Goal: Communication & Community: Answer question/provide support

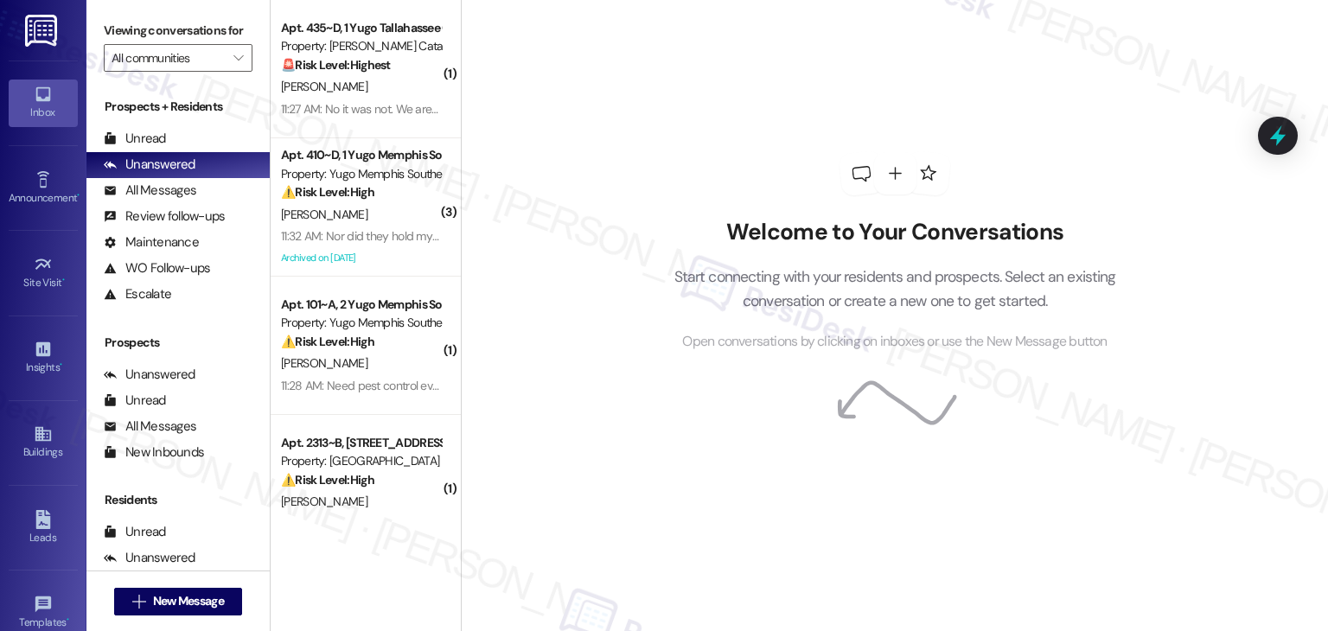
click at [847, 540] on div "Welcome to Your Conversations Start connecting with your residents and prospect…" at bounding box center [894, 315] width 867 height 631
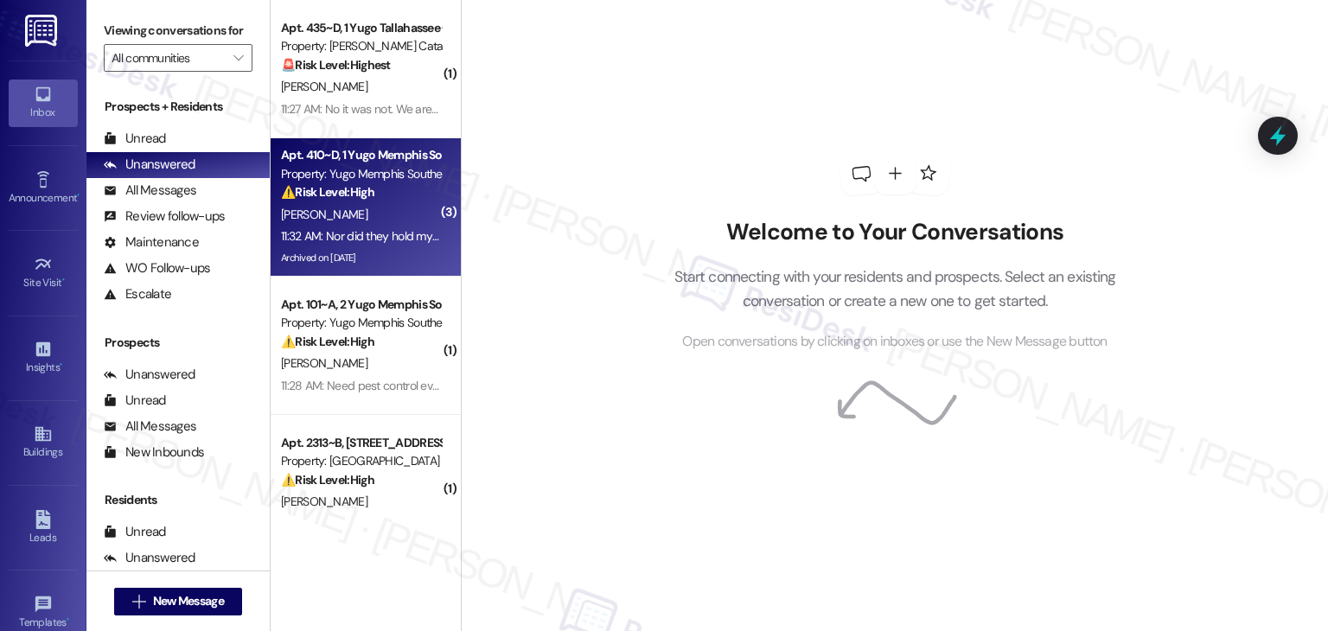
click at [394, 239] on div "11:32 AM: Nor did they hold my calls 11:32 AM: Nor did they hold my calls" at bounding box center [369, 236] width 176 height 16
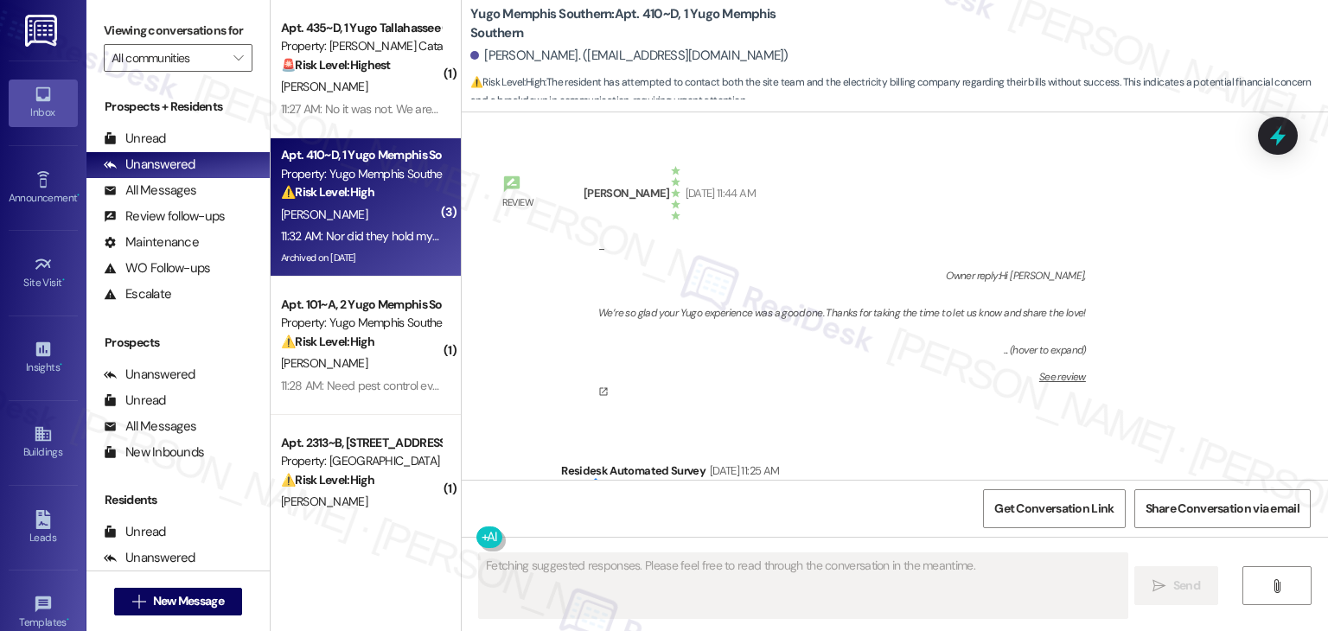
scroll to position [26494, 0]
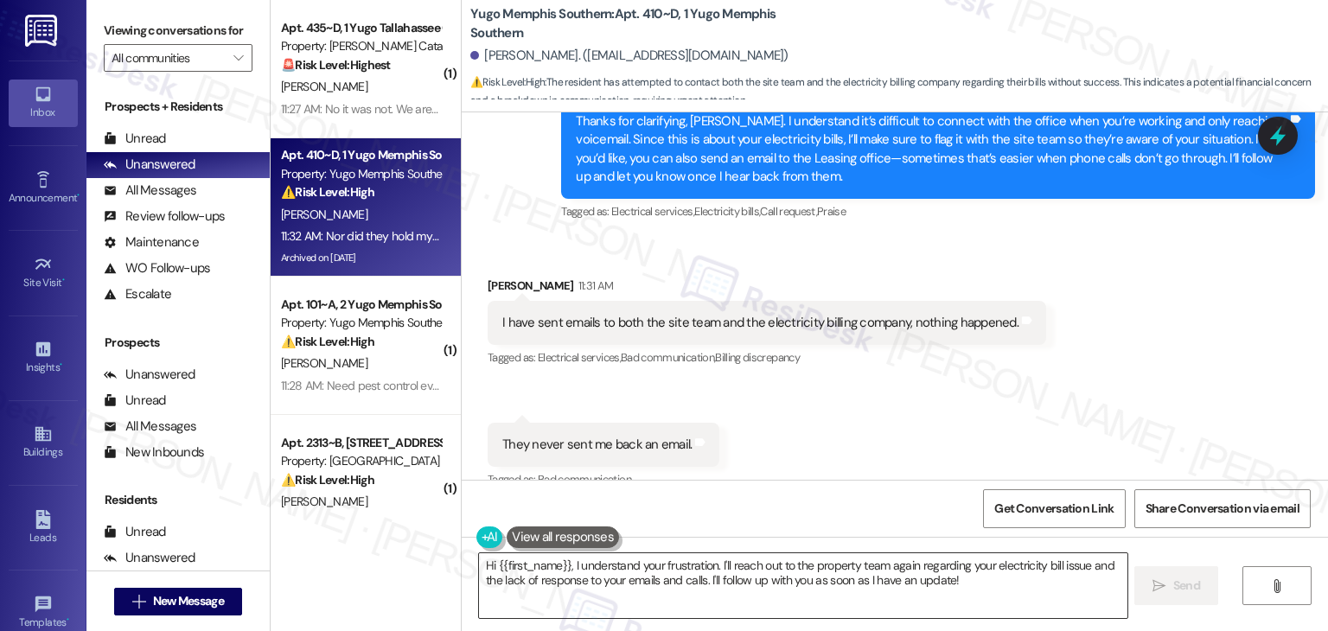
click at [797, 572] on textarea "Hi {{first_name}}, I understand your frustration. I'll reach out to the propert…" at bounding box center [803, 585] width 648 height 65
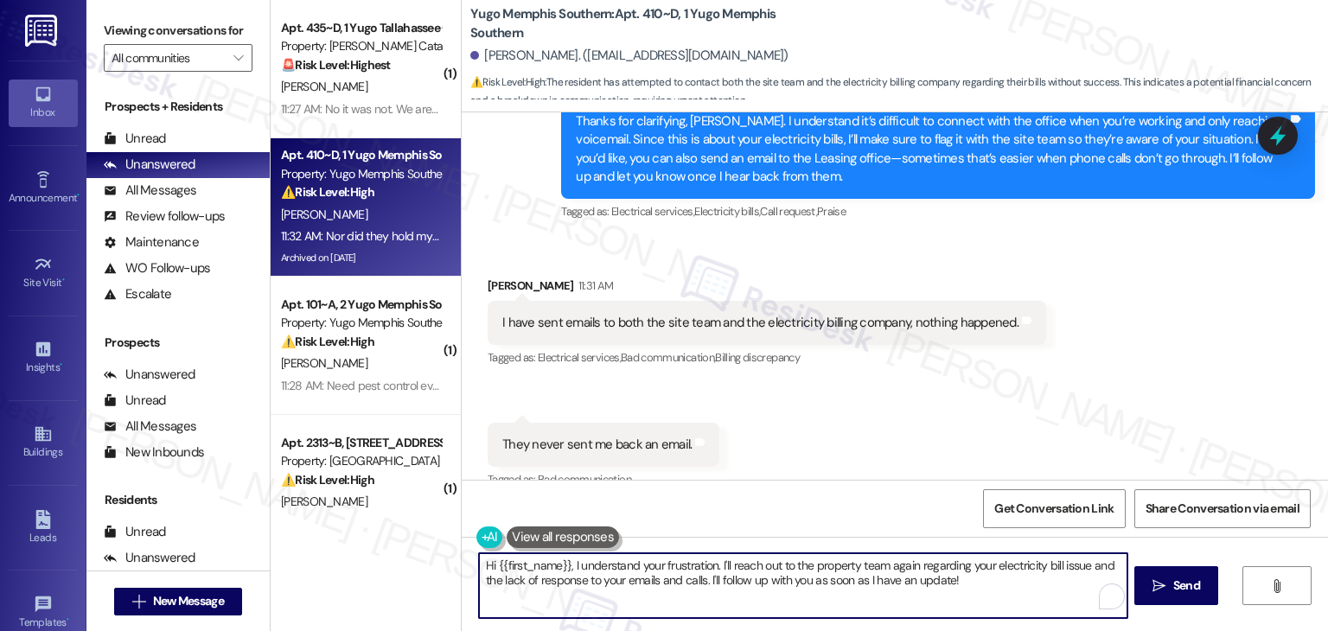
paste textarea "Thanks for clarifying, [PERSON_NAME]. I understand it’s difficult to connect wi…"
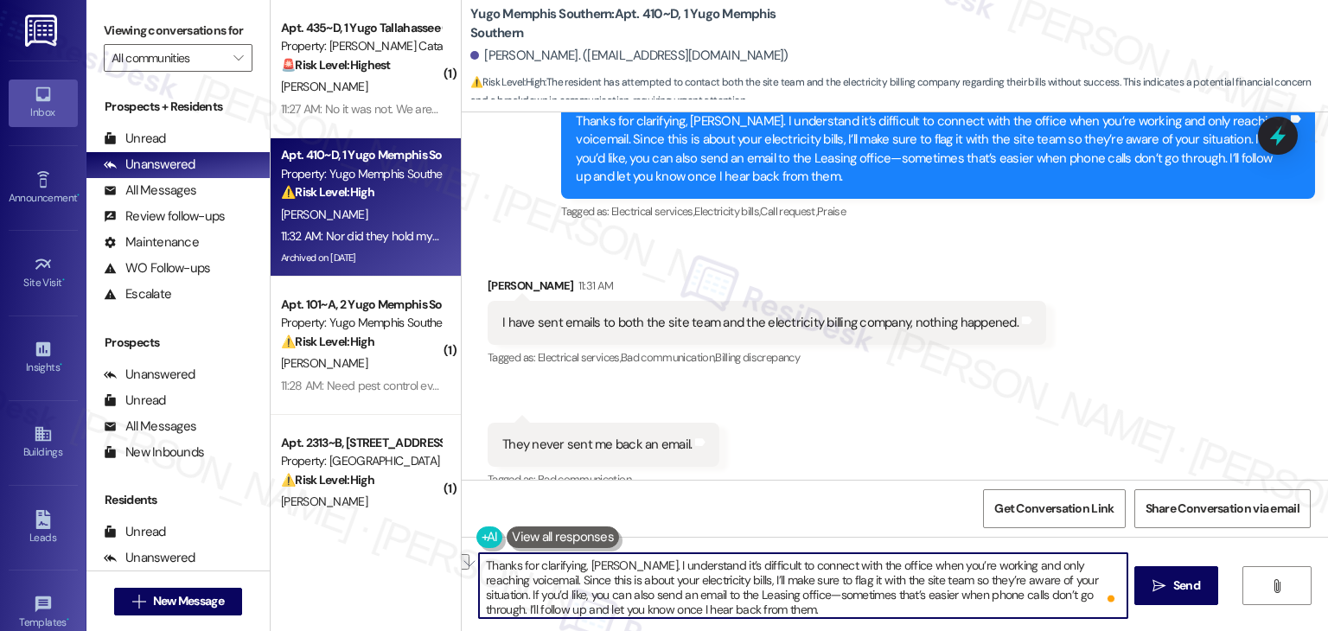
drag, startPoint x: 831, startPoint y: 578, endPoint x: 725, endPoint y: 577, distance: 105.5
click at [725, 577] on textarea "Thanks for clarifying, [PERSON_NAME]. I understand it’s difficult to connect wi…" at bounding box center [803, 585] width 648 height 65
click at [793, 605] on textarea "Thanks for clarifying, [PERSON_NAME]. I understand it’s difficult to connect wi…" at bounding box center [803, 585] width 648 height 65
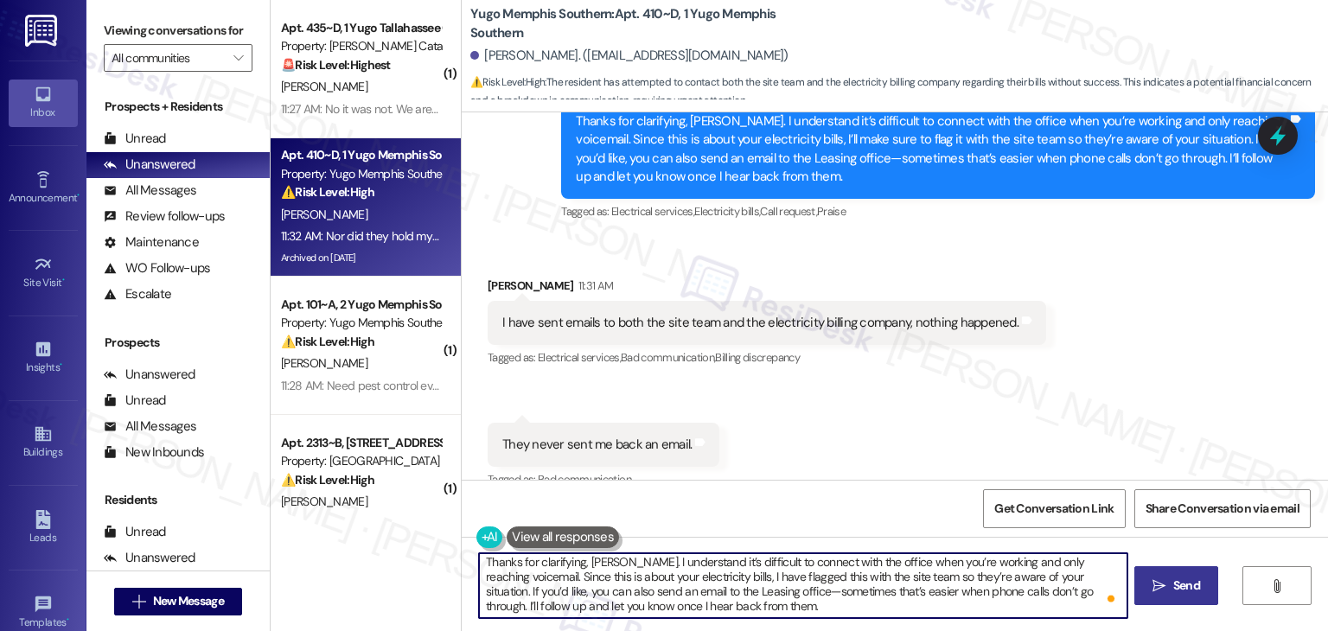
type textarea "Thanks for clarifying, [PERSON_NAME]. I understand it’s difficult to connect wi…"
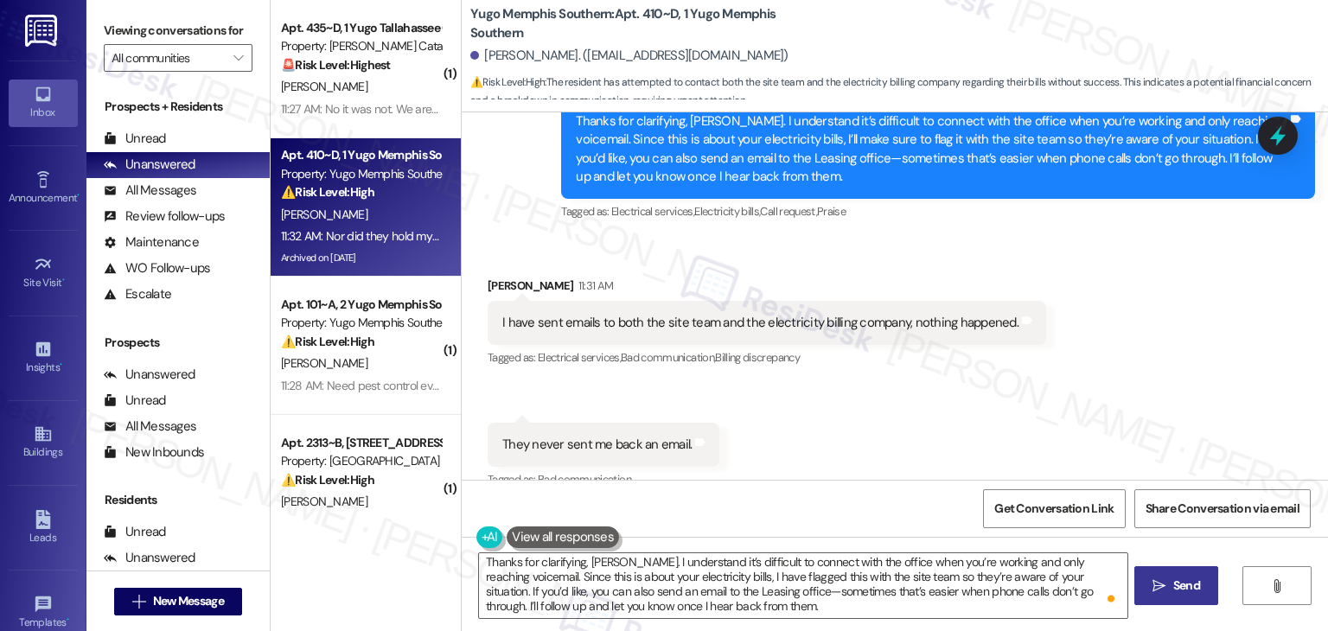
click at [1195, 584] on span "Send" at bounding box center [1186, 586] width 27 height 18
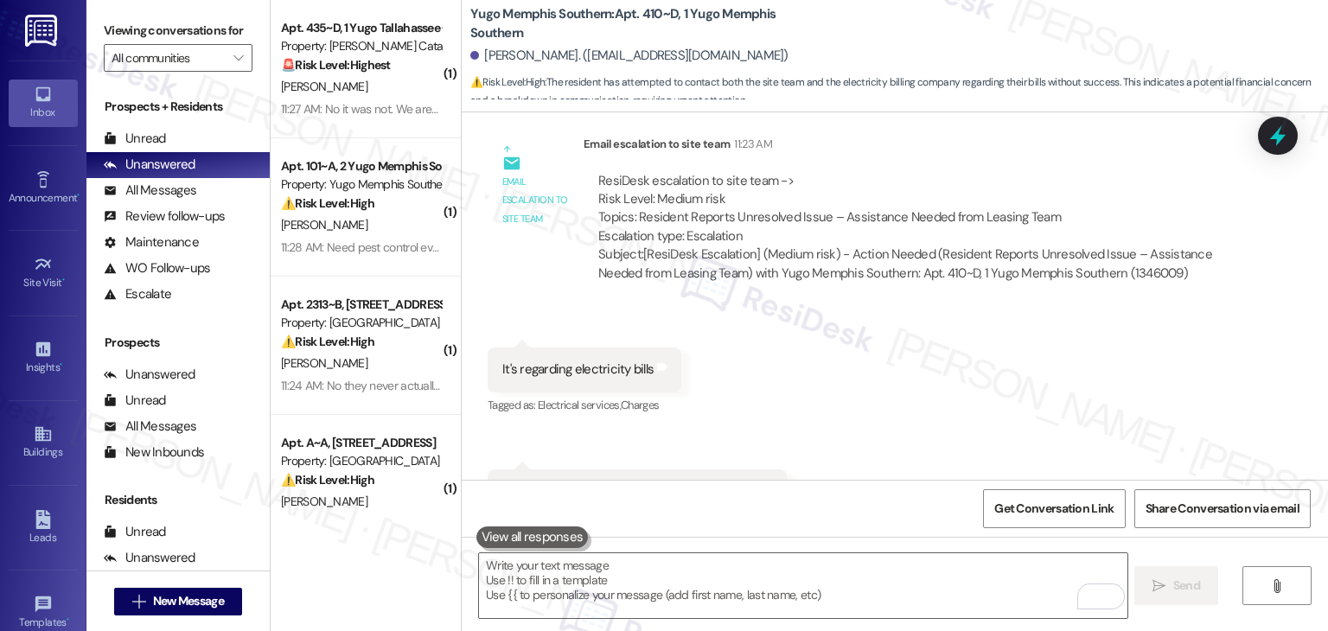
scroll to position [25893, 0]
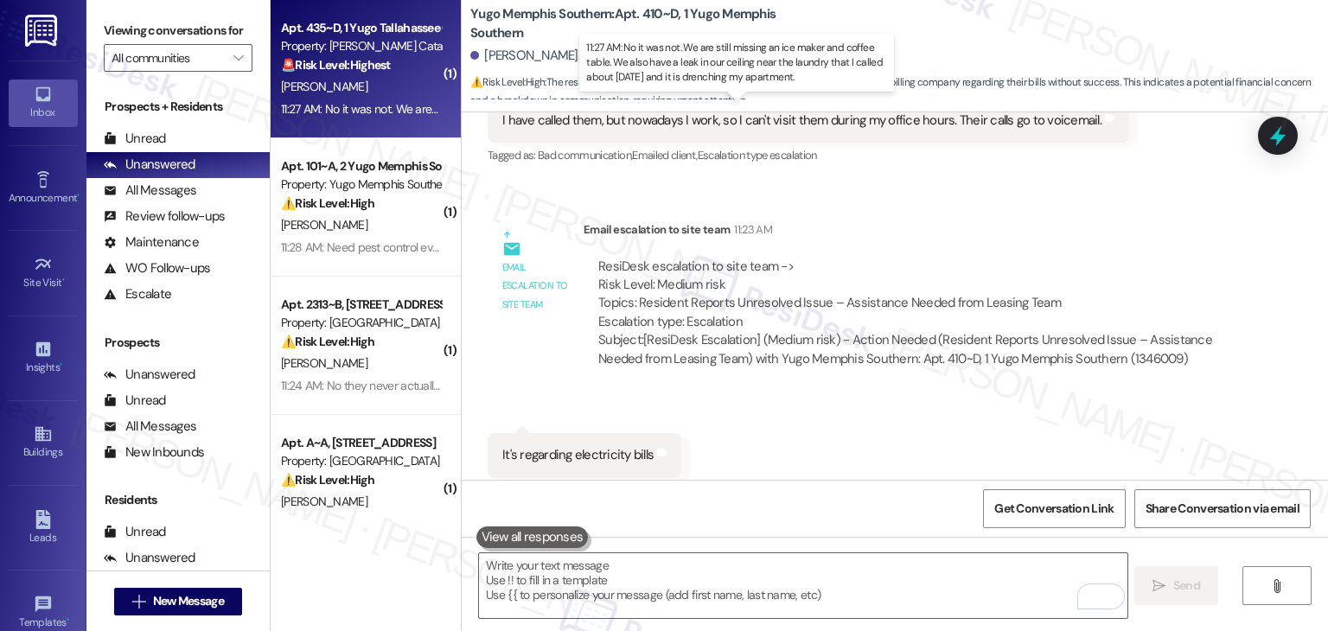
click at [400, 112] on div "11:27 AM: No it was not. We are still missing an ice maker and coffee table. We…" at bounding box center [739, 109] width 916 height 16
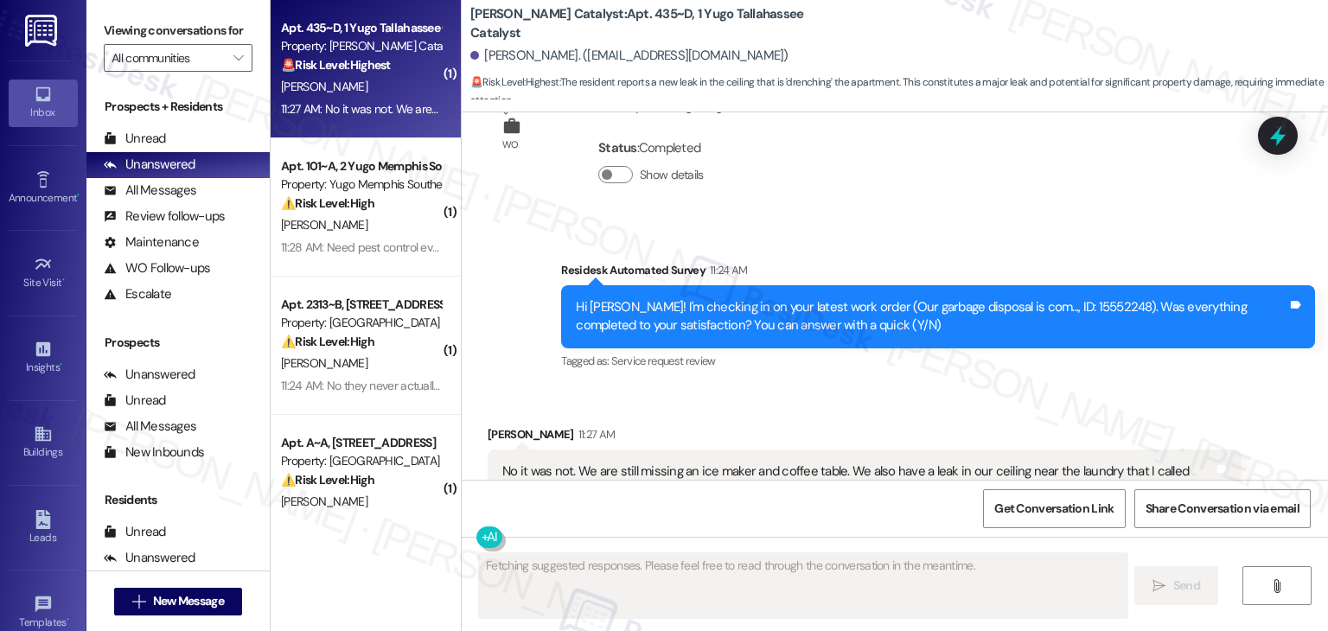
scroll to position [3413, 0]
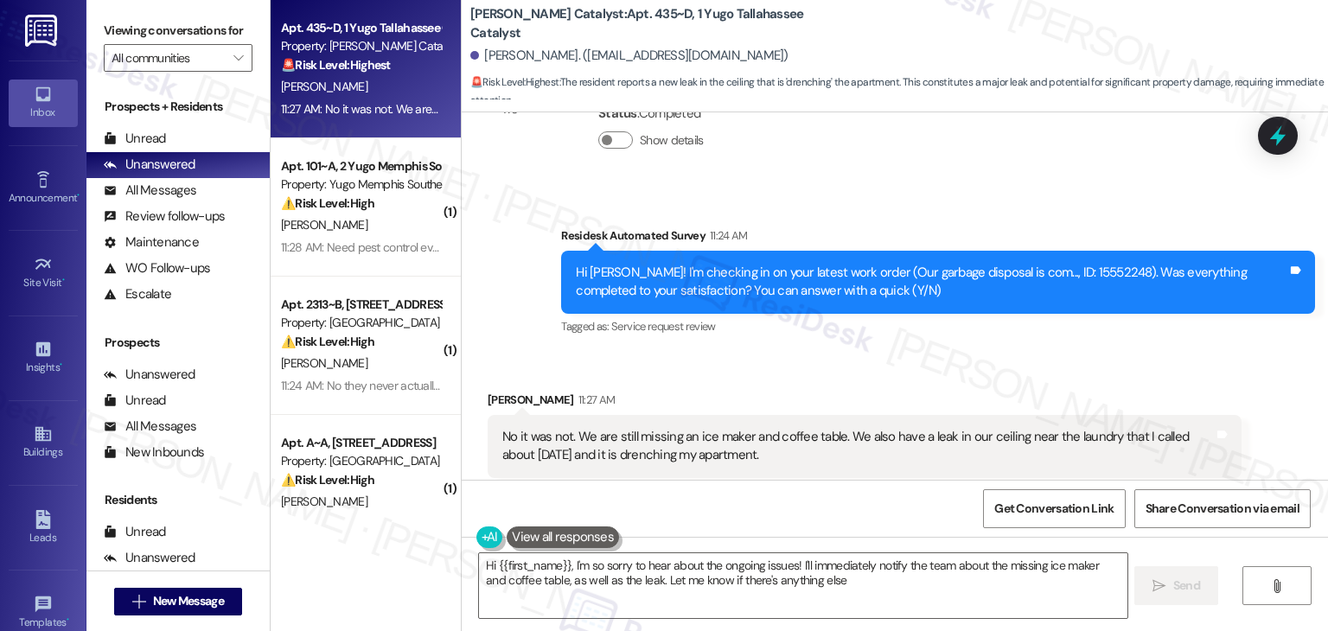
type textarea "Hi {{first_name}}, I'm so sorry to hear about the ongoing issues! I'll immediat…"
click at [854, 352] on div "Received via SMS [PERSON_NAME] 11:27 AM No it was not. We are still missing an …" at bounding box center [895, 434] width 866 height 164
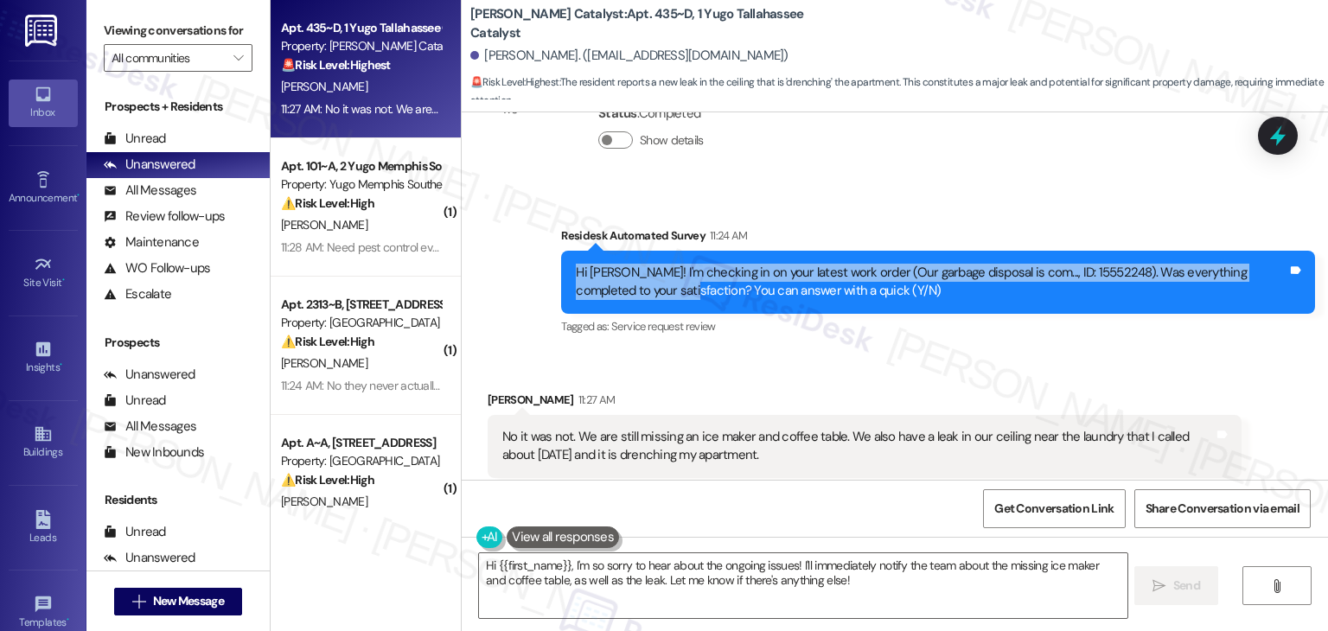
drag, startPoint x: 636, startPoint y: 256, endPoint x: 558, endPoint y: 239, distance: 80.5
click at [561, 251] on div "Hi [PERSON_NAME]! I'm checking in on your latest work order (Our garbage dispos…" at bounding box center [938, 282] width 754 height 63
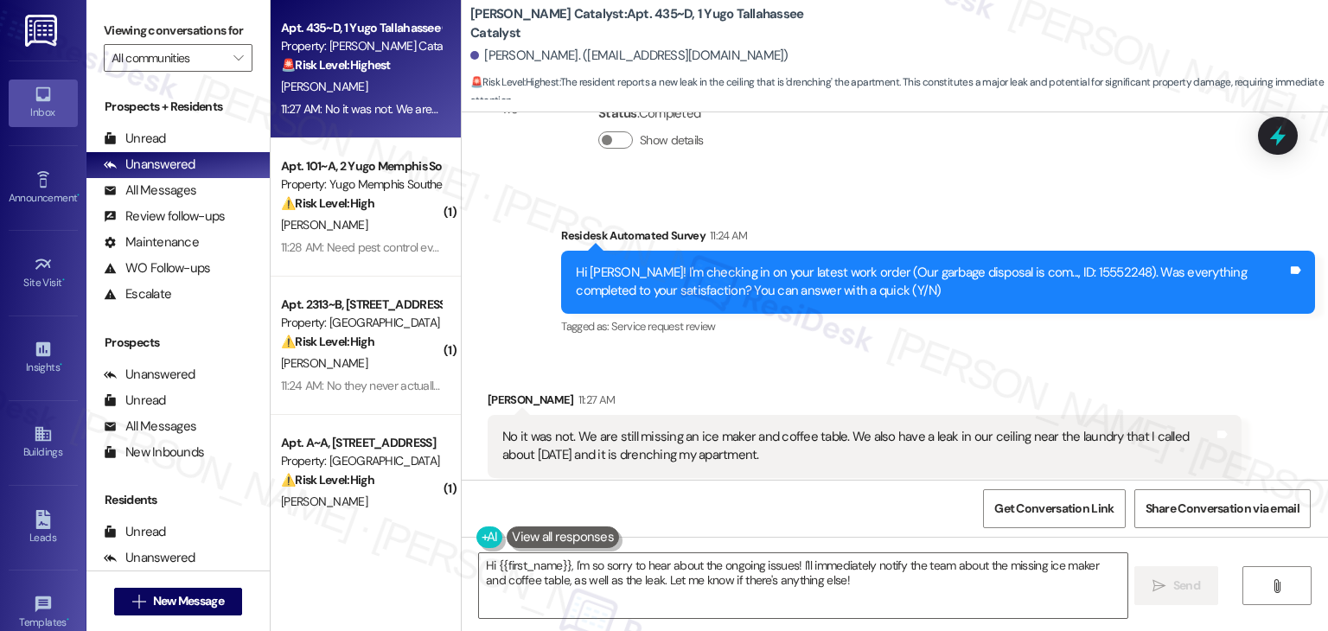
click at [1230, 352] on div "Received via SMS [PERSON_NAME] 11:27 AM No it was not. We are still missing an …" at bounding box center [895, 434] width 866 height 164
click at [1279, 136] on icon at bounding box center [1277, 136] width 21 height 27
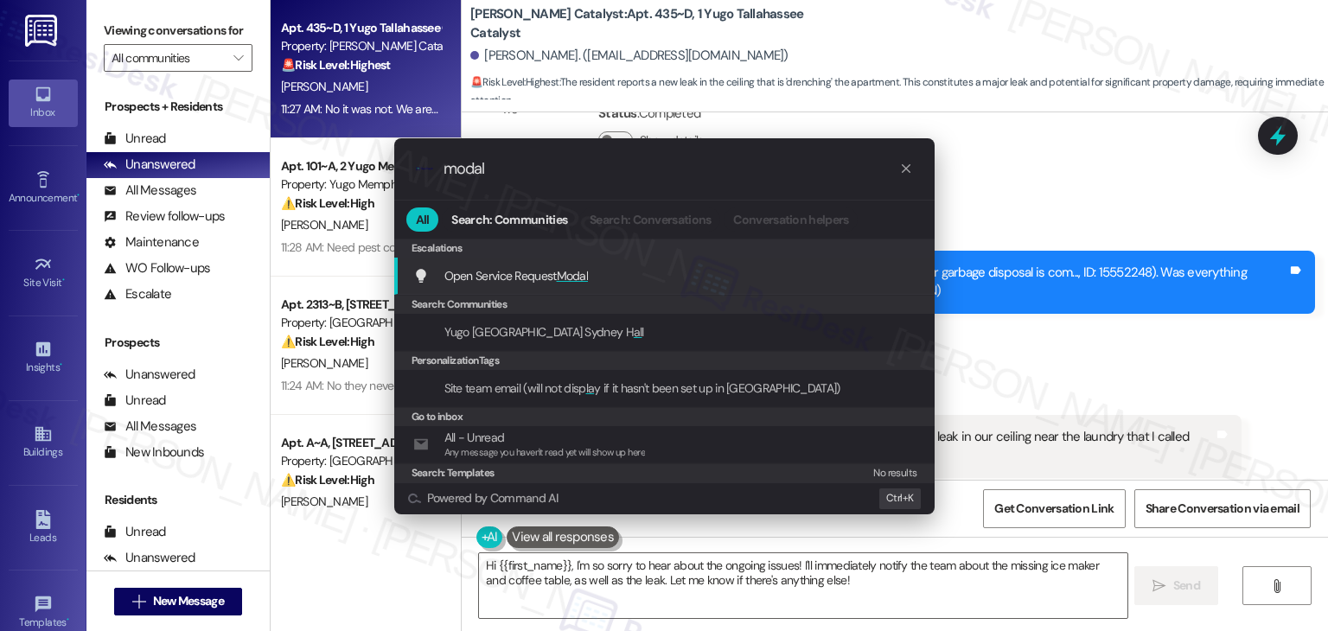
type input "modal"
click at [496, 276] on span "Open Service Request Modal" at bounding box center [516, 276] width 144 height 16
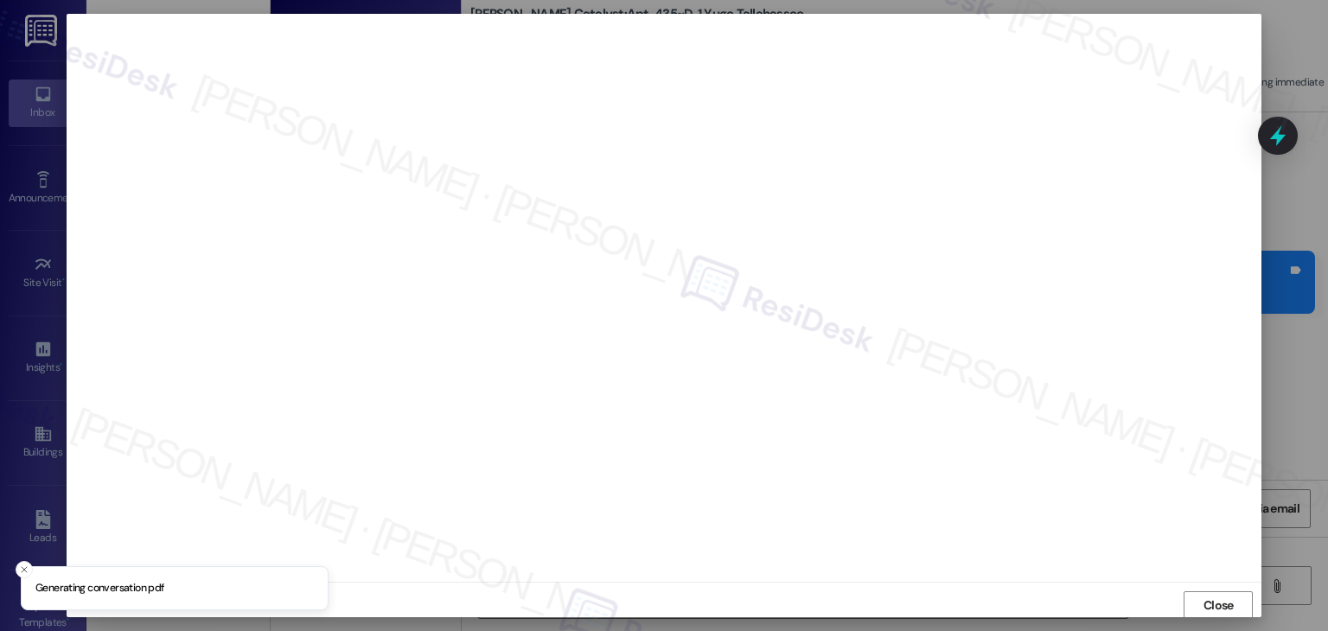
scroll to position [1, 0]
click at [1210, 611] on span "Close" at bounding box center [1218, 605] width 30 height 18
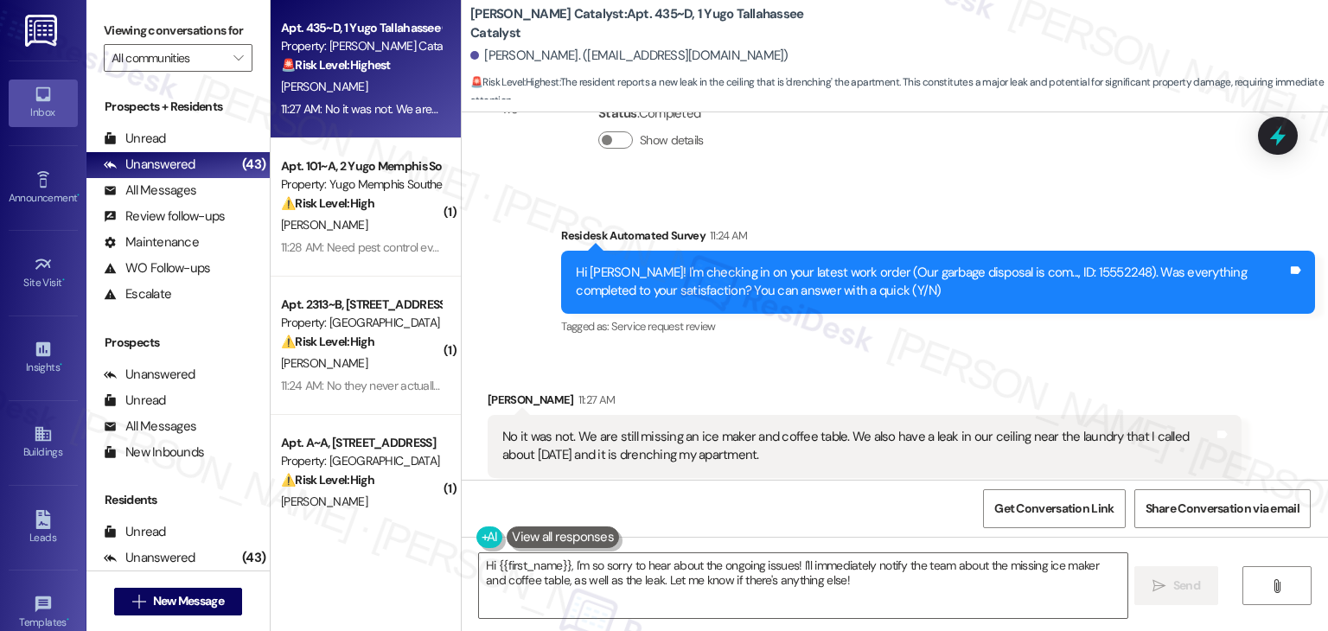
click at [944, 378] on div "Received via SMS [PERSON_NAME] 11:27 AM No it was not. We are still missing an …" at bounding box center [865, 447] width 780 height 138
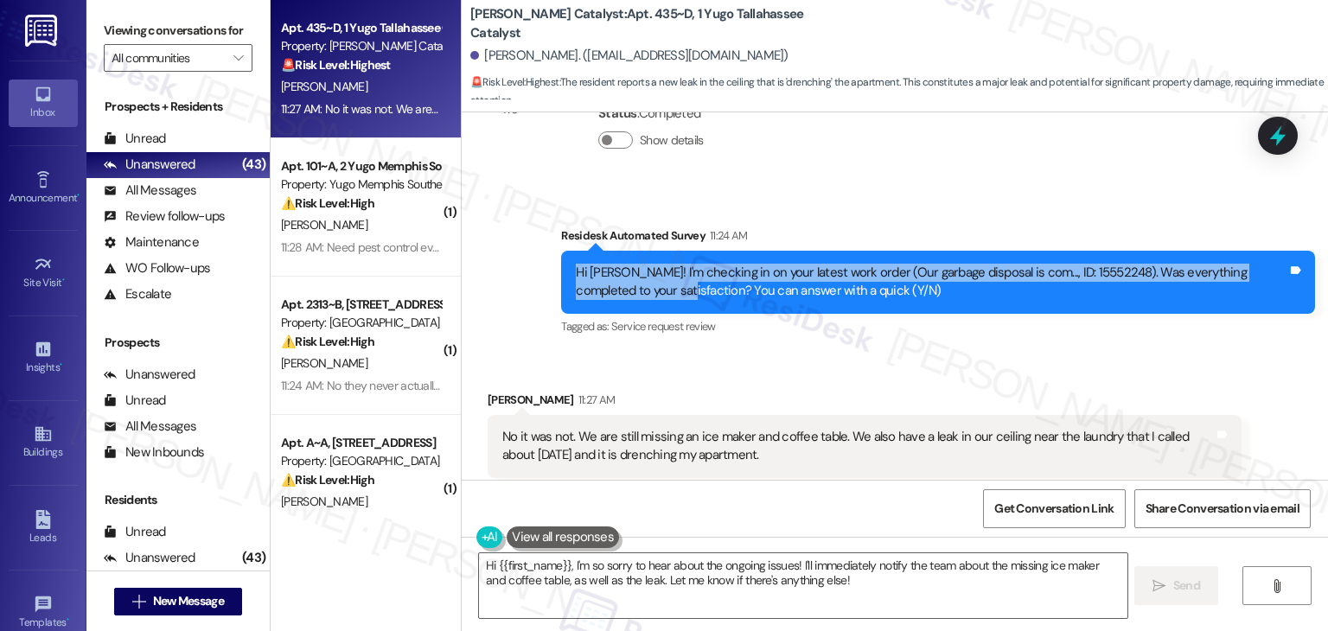
drag, startPoint x: 633, startPoint y: 253, endPoint x: 552, endPoint y: 234, distance: 83.5
click at [561, 251] on div "Hi [PERSON_NAME]! I'm checking in on your latest work order (Our garbage dispos…" at bounding box center [938, 282] width 754 height 63
copy div "Hi [PERSON_NAME]! I'm checking in on your latest work order (Our garbage dispos…"
click at [695, 428] on div "No it was not. We are still missing an ice maker and coffee table. We also have…" at bounding box center [858, 446] width 712 height 37
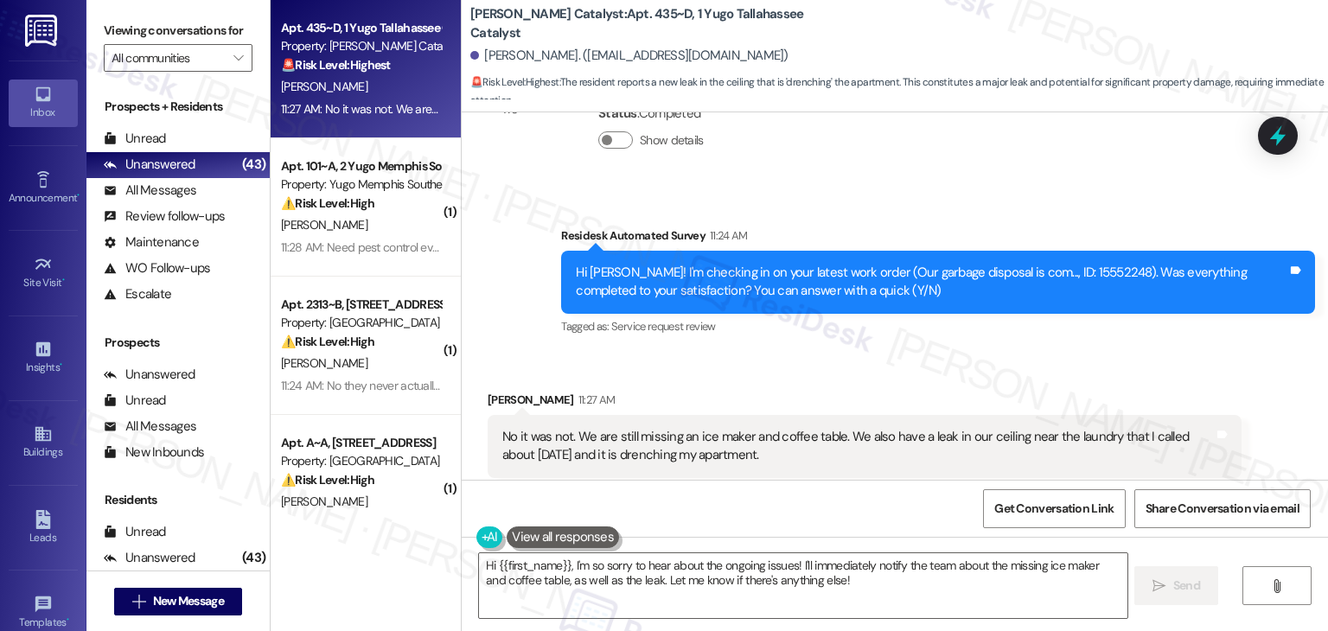
click at [695, 428] on div "No it was not. We are still missing an ice maker and coffee table. We also have…" at bounding box center [858, 446] width 712 height 37
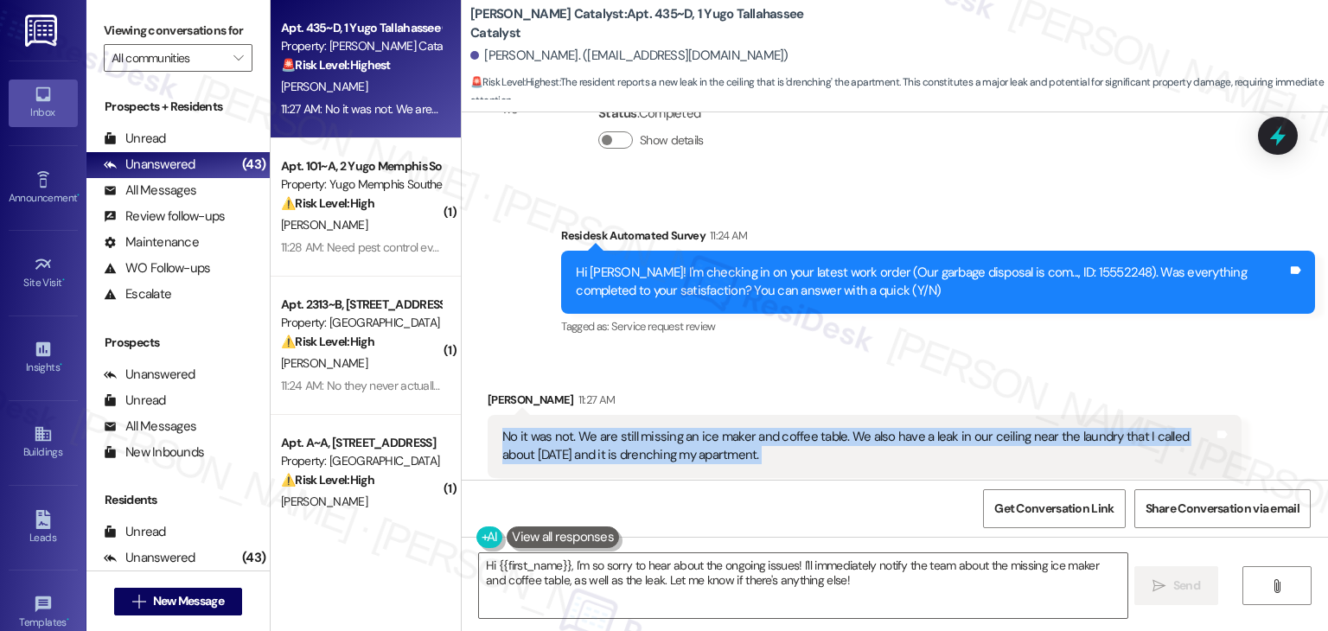
click at [695, 428] on div "No it was not. We are still missing an ice maker and coffee table. We also have…" at bounding box center [858, 446] width 712 height 37
copy div "No it was not. We are still missing an ice maker and coffee table. We also have…"
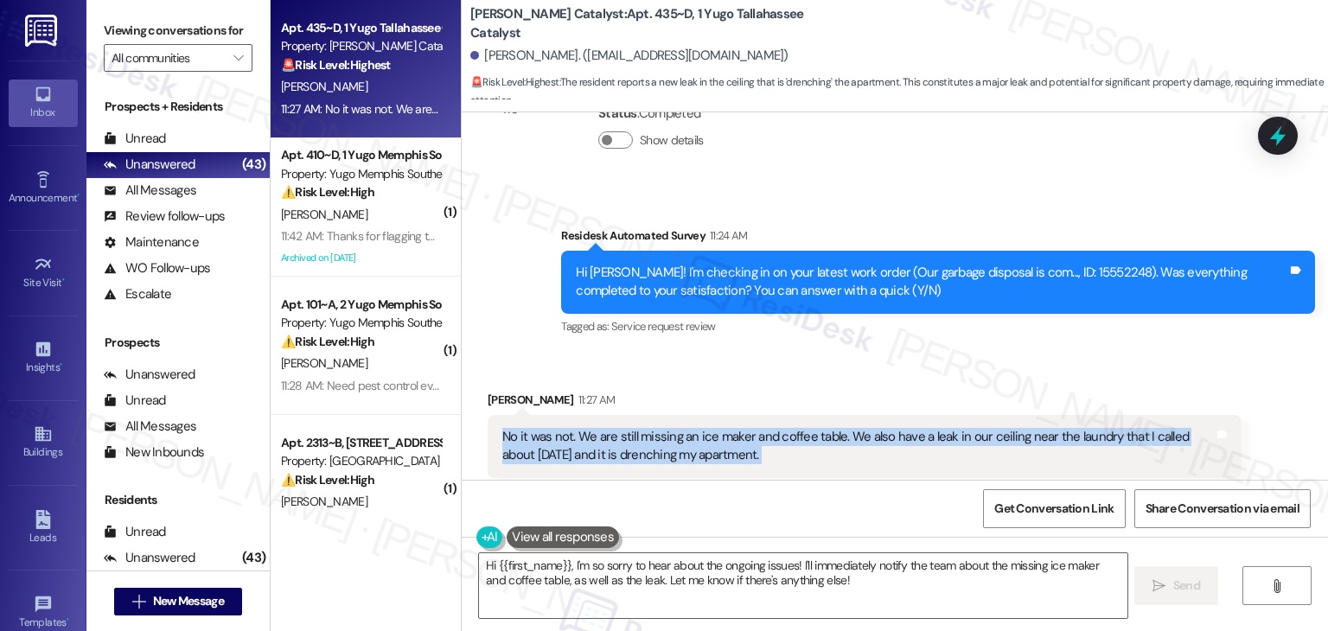
scroll to position [3413, 0]
click at [851, 572] on textarea "Hi {{first_name}}, I'm so sorry to hear about the ongoing issues! I'll immediat…" at bounding box center [803, 585] width 648 height 65
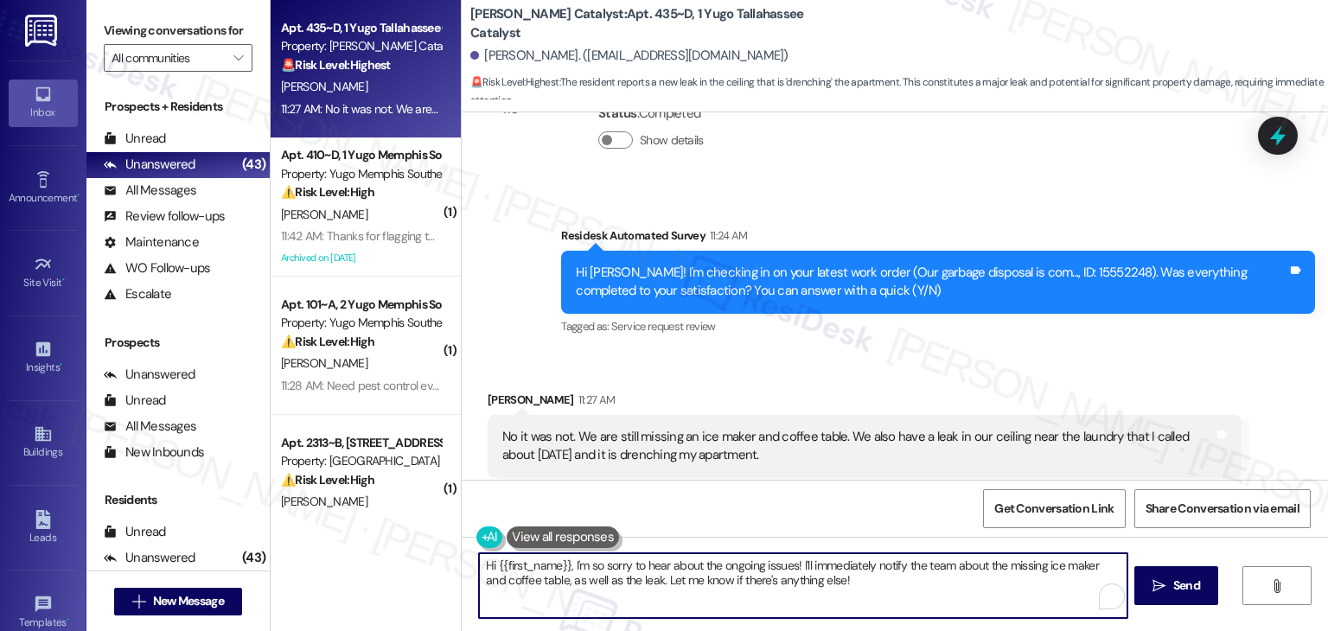
click at [851, 572] on textarea "Hi {{first_name}}, I'm so sorry to hear about the ongoing issues! I'll immediat…" at bounding box center [803, 585] width 648 height 65
paste textarea "[PERSON_NAME], thank you for letting me know. I see in the notes that the garba…"
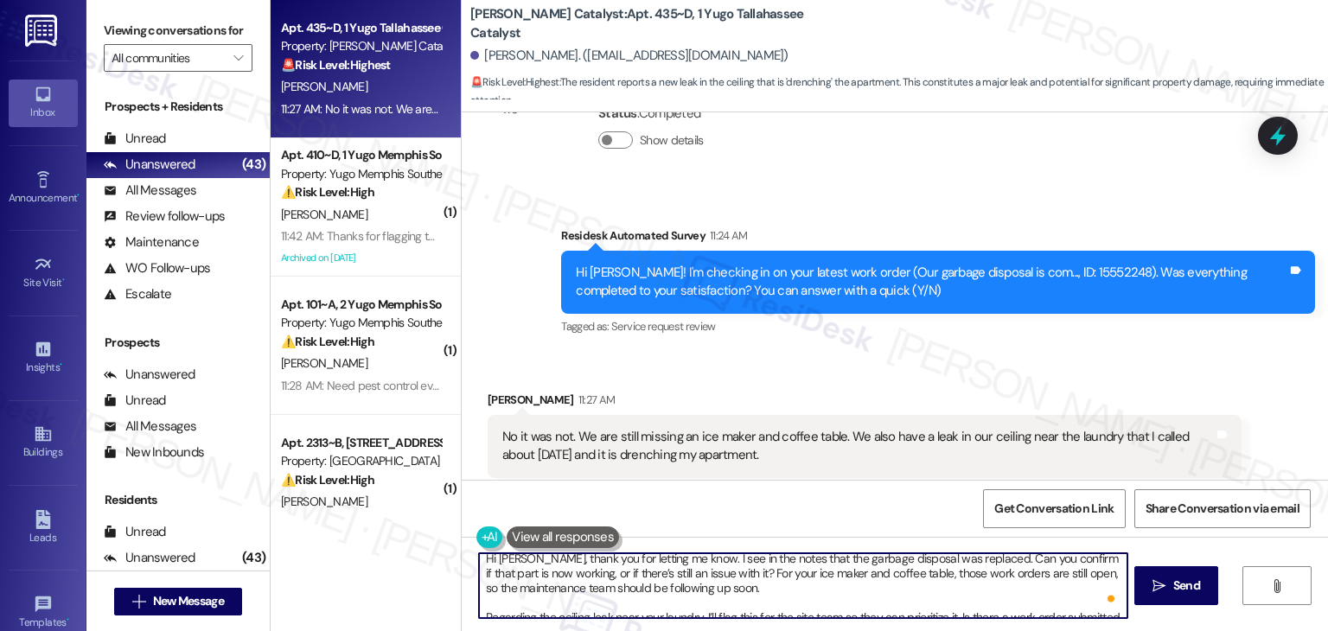
scroll to position [0, 0]
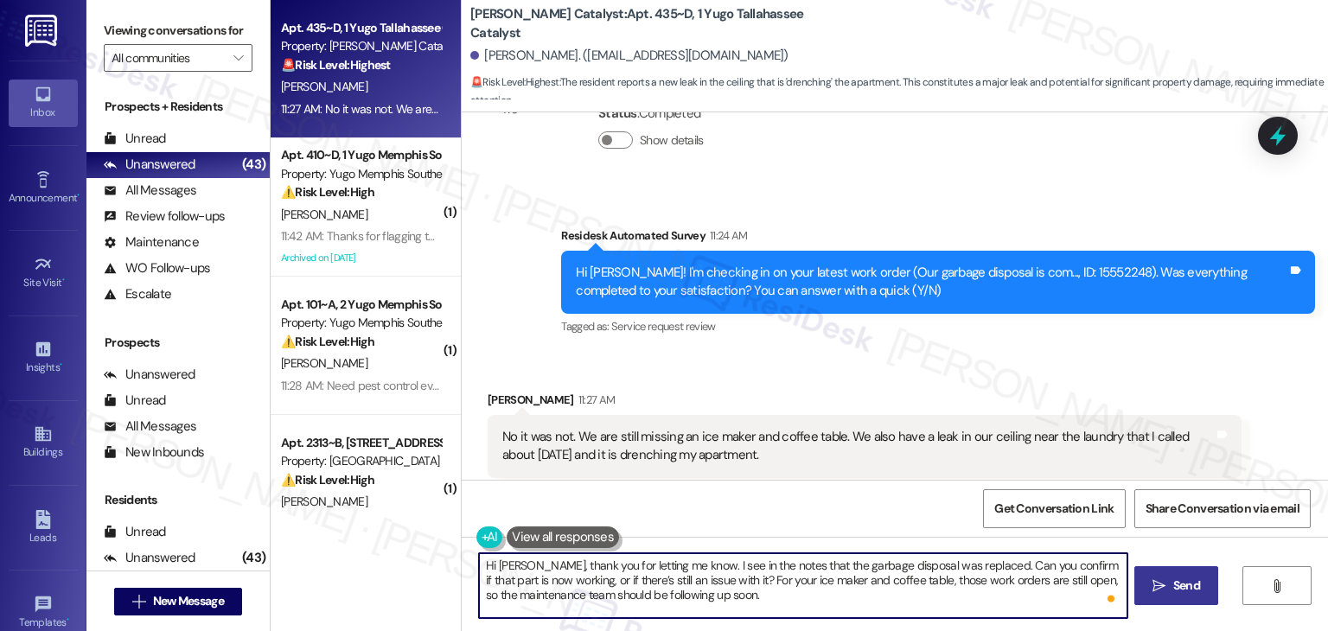
type textarea "Hi [PERSON_NAME], thank you for letting me know. I see in the notes that the ga…"
click at [1173, 585] on span "Send" at bounding box center [1186, 586] width 27 height 18
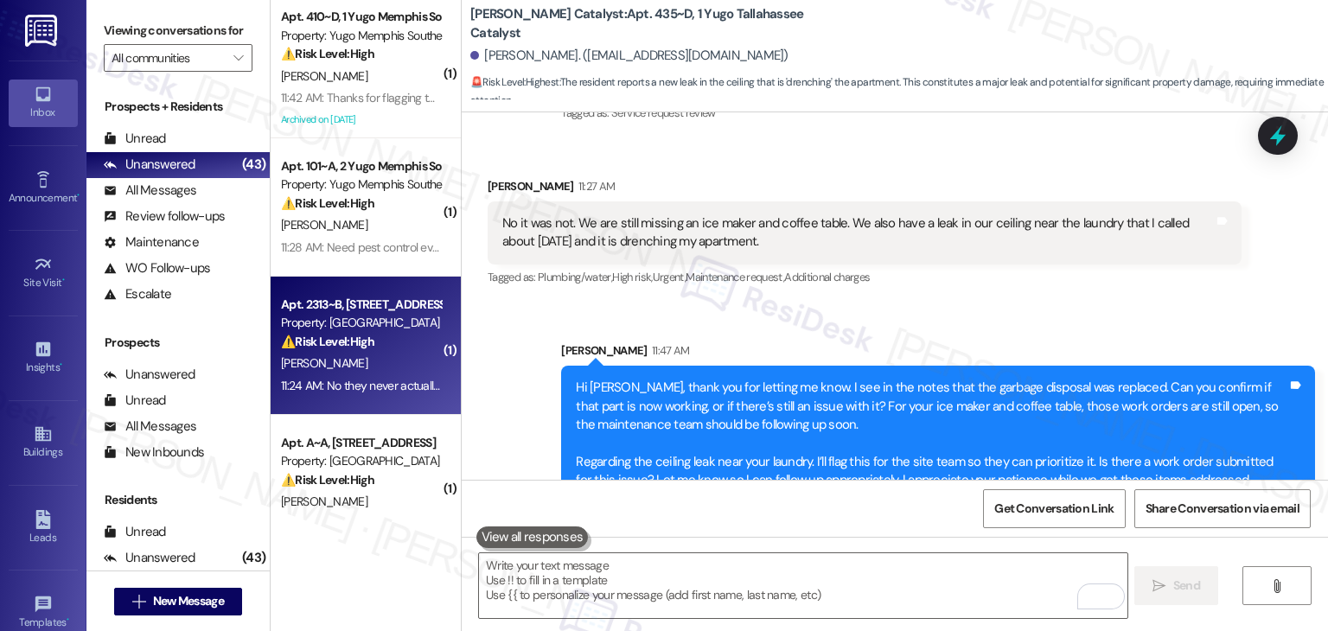
scroll to position [173, 0]
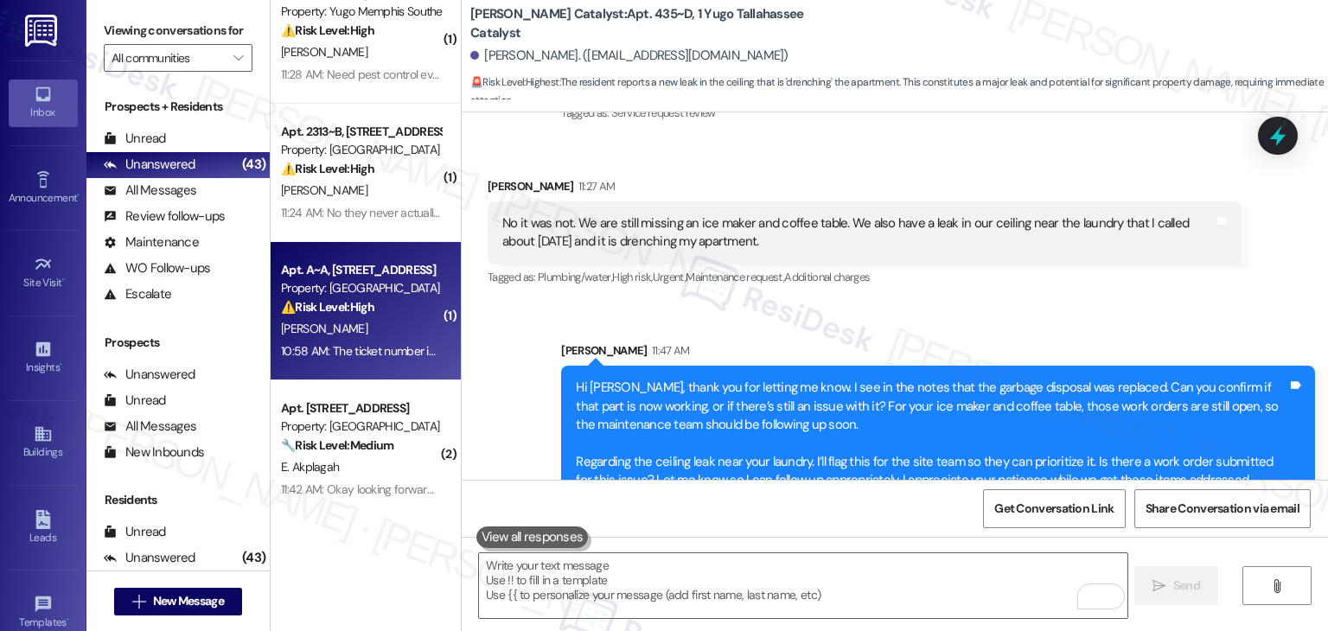
click at [374, 341] on div "10:58 AM: The ticket number is: 15554255 10:58 AM: The ticket number is: 155542…" at bounding box center [360, 352] width 163 height 22
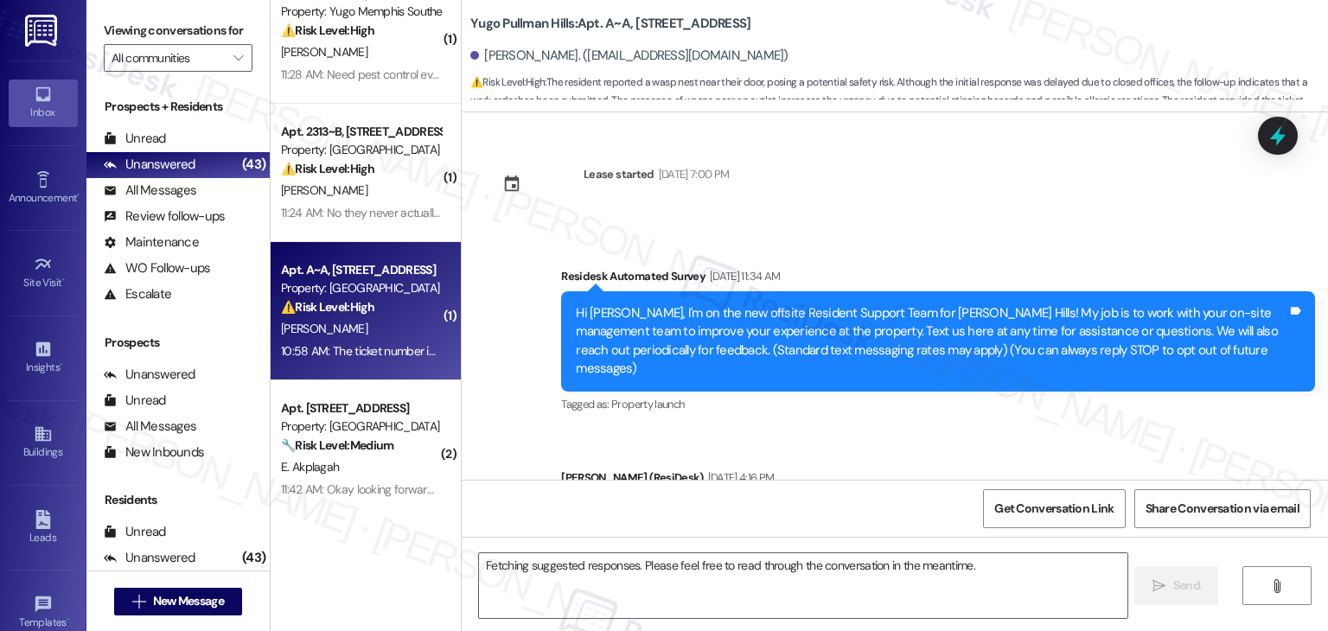
scroll to position [11478, 0]
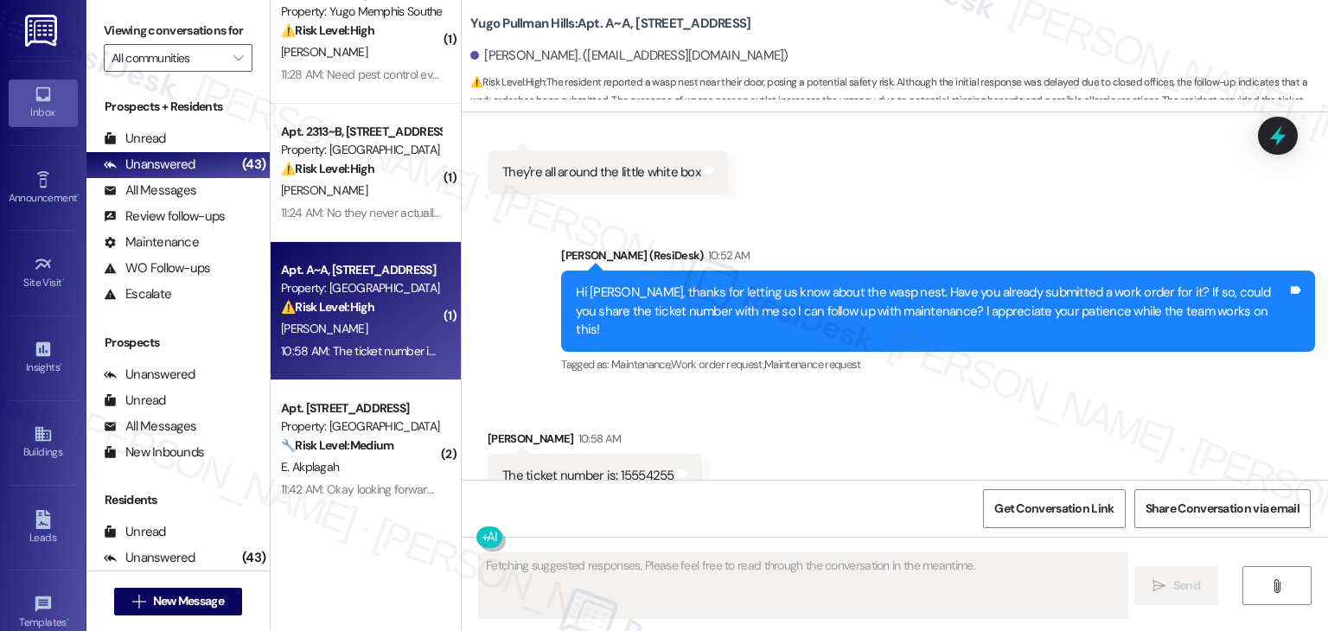
click at [801, 410] on div "Received via SMS [PERSON_NAME] 10:58 AM The ticket number is: 15554255 Tags and…" at bounding box center [895, 464] width 866 height 146
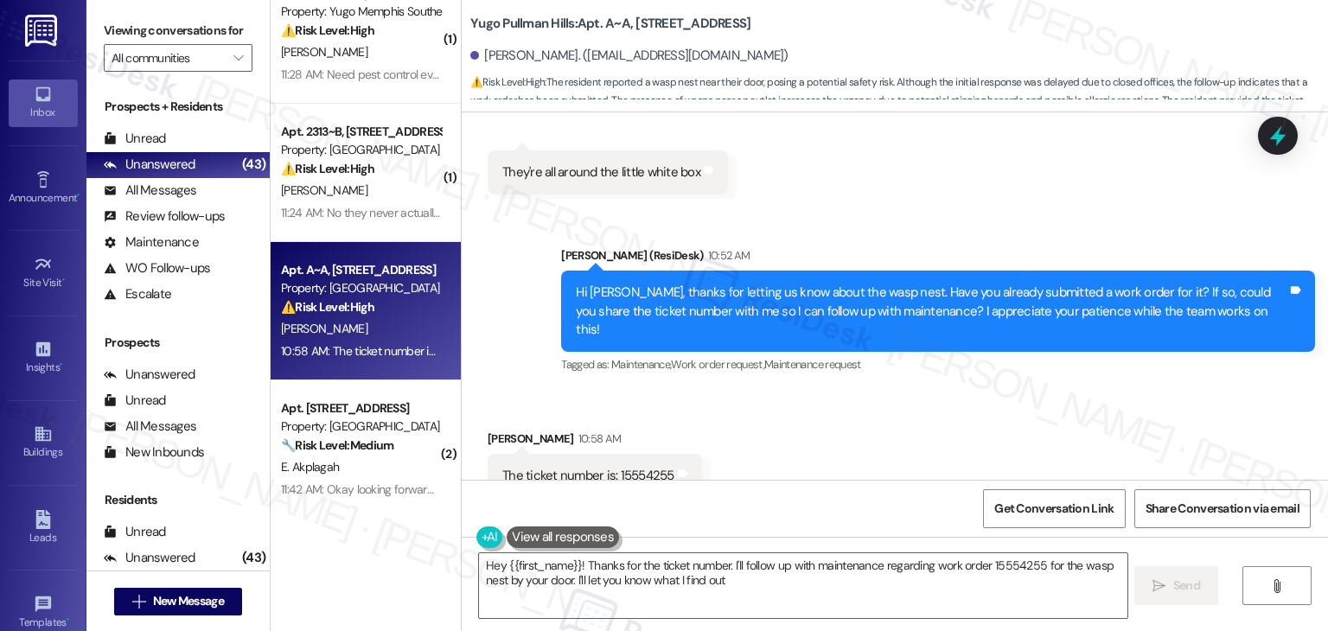
type textarea "Hey {{first_name}}! Thanks for the ticket number. I'll follow up with maintenan…"
click at [1285, 148] on icon at bounding box center [1277, 135] width 29 height 29
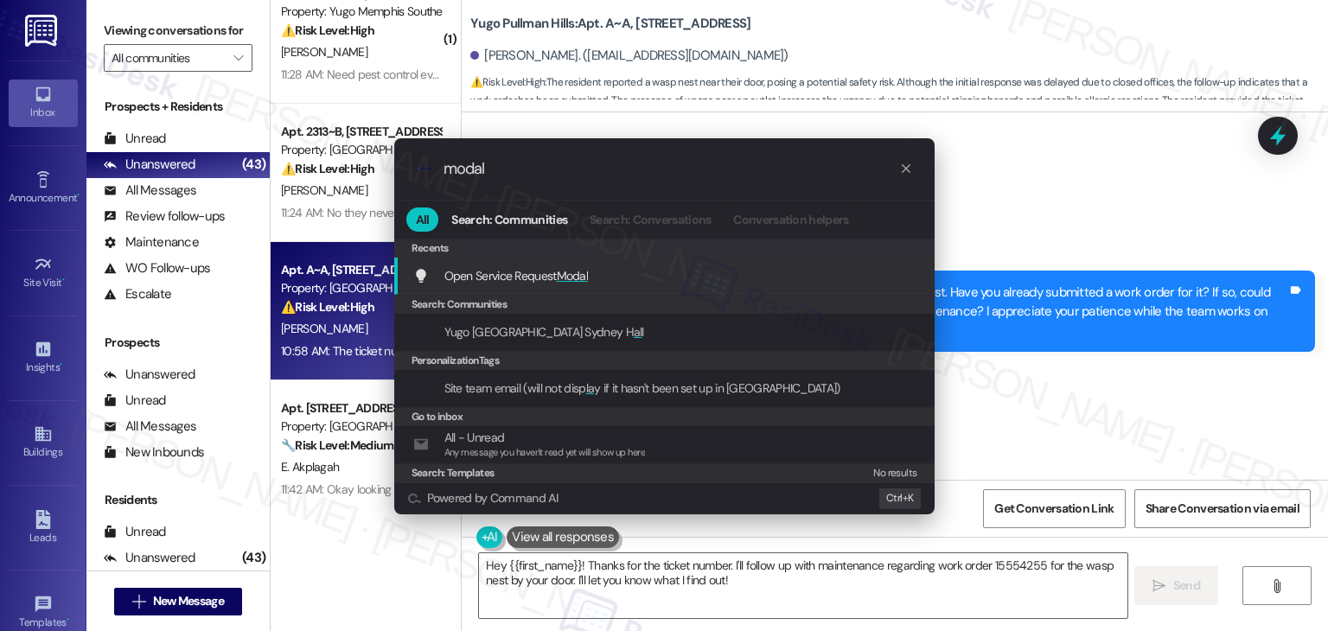
type input "modal"
click at [622, 274] on div "Open Service Request Modal Add shortcut" at bounding box center [666, 275] width 506 height 19
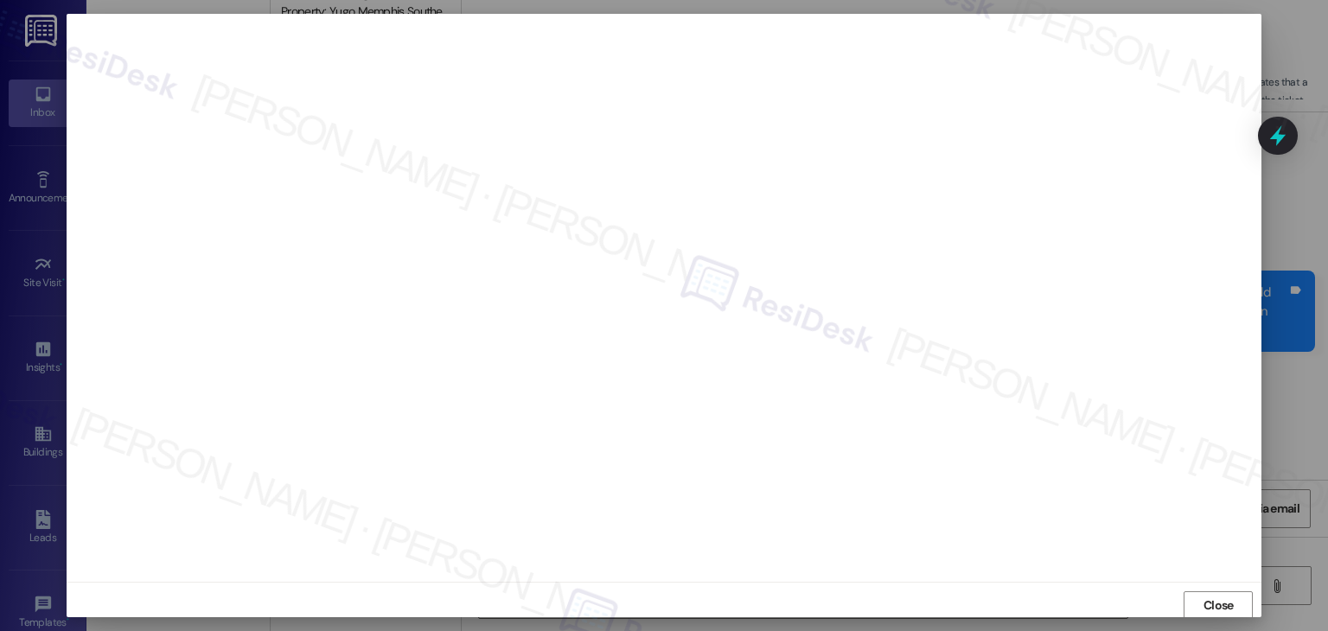
scroll to position [1, 0]
click at [1215, 604] on span "Close" at bounding box center [1218, 605] width 30 height 18
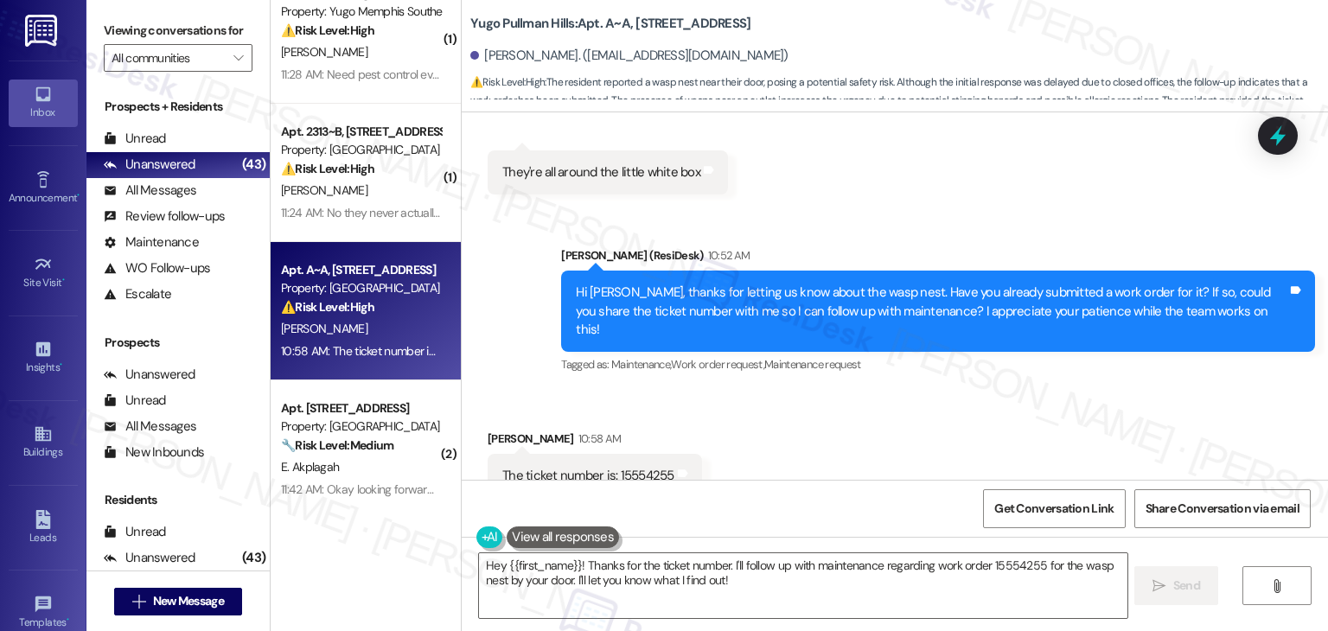
click at [941, 284] on div "Hi [PERSON_NAME], thanks for letting us know about the wasp nest. Have you alre…" at bounding box center [932, 311] width 712 height 55
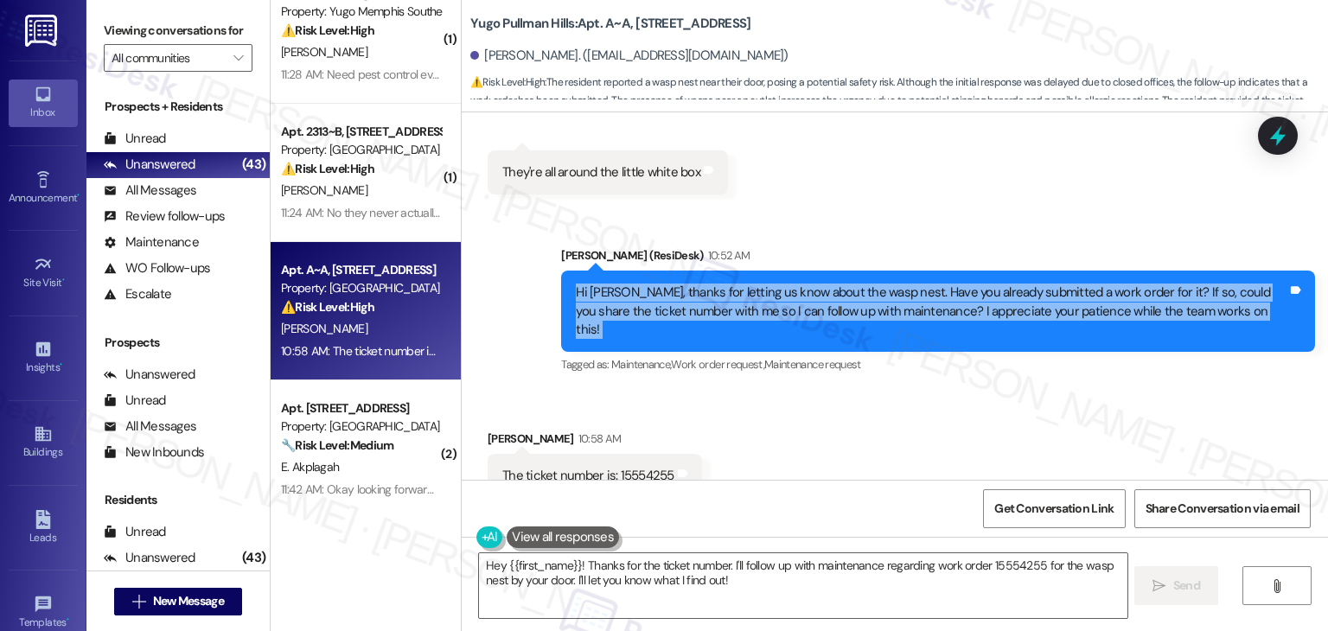
click at [941, 284] on div "Hi [PERSON_NAME], thanks for letting us know about the wasp nest. Have you alre…" at bounding box center [932, 311] width 712 height 55
copy div "Hi [PERSON_NAME], thanks for letting us know about the wasp nest. Have you alre…"
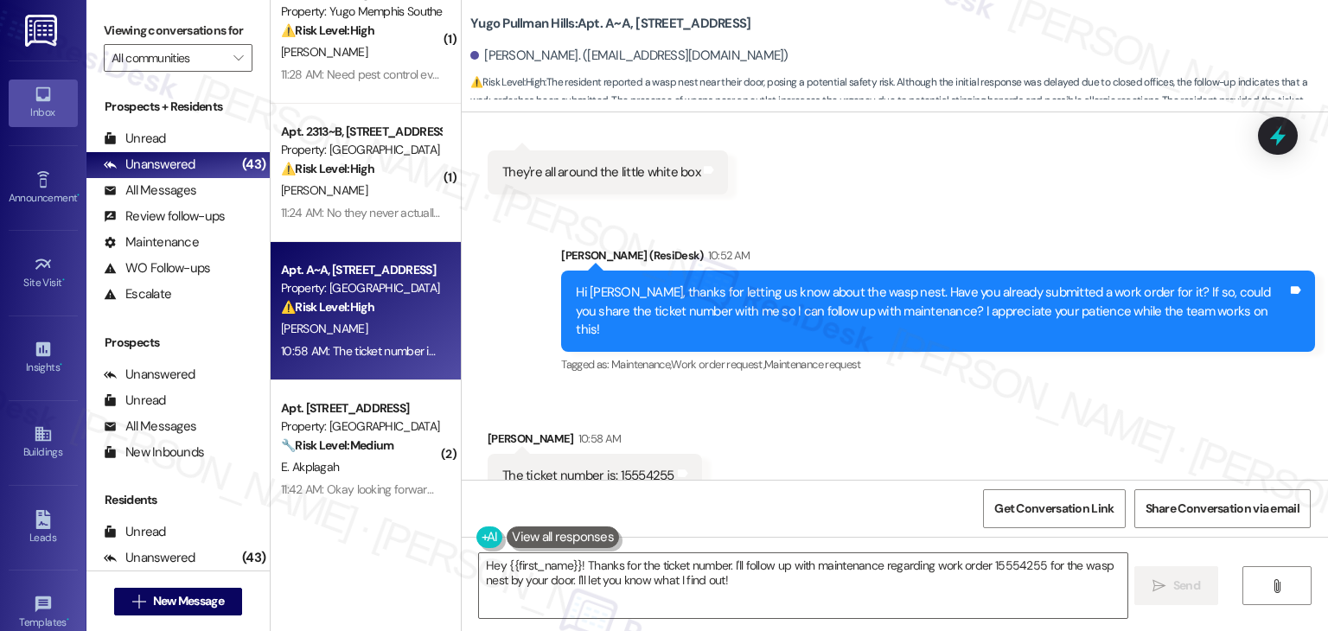
click at [554, 467] on div "The ticket number is: 15554255" at bounding box center [588, 476] width 172 height 18
click at [553, 467] on div "The ticket number is: 15554255" at bounding box center [588, 476] width 172 height 18
click at [551, 467] on div "The ticket number is: 15554255" at bounding box center [588, 476] width 172 height 18
click at [556, 467] on div "The ticket number is: 15554255" at bounding box center [588, 476] width 172 height 18
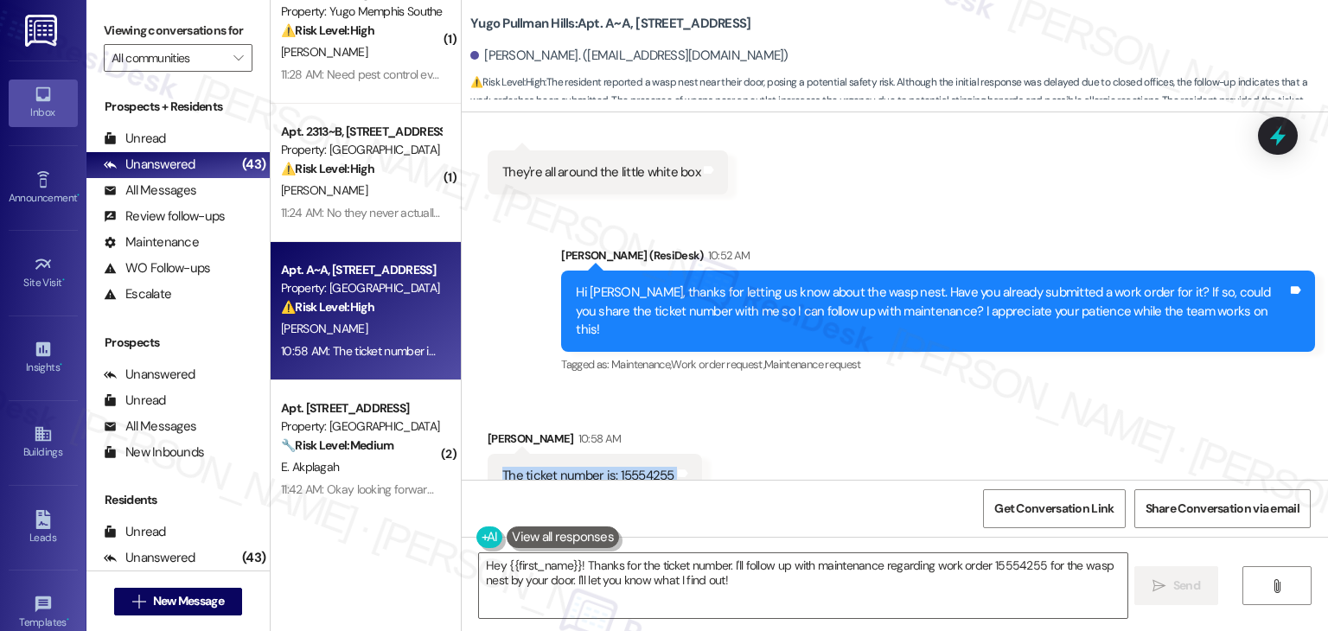
click at [556, 467] on div "The ticket number is: 15554255" at bounding box center [588, 476] width 172 height 18
copy div "The ticket number is: 15554255 Tags and notes"
click at [794, 574] on textarea "Hey {{first_name}}! Thanks for the ticket number. I'll follow up with maintenan…" at bounding box center [803, 585] width 648 height 65
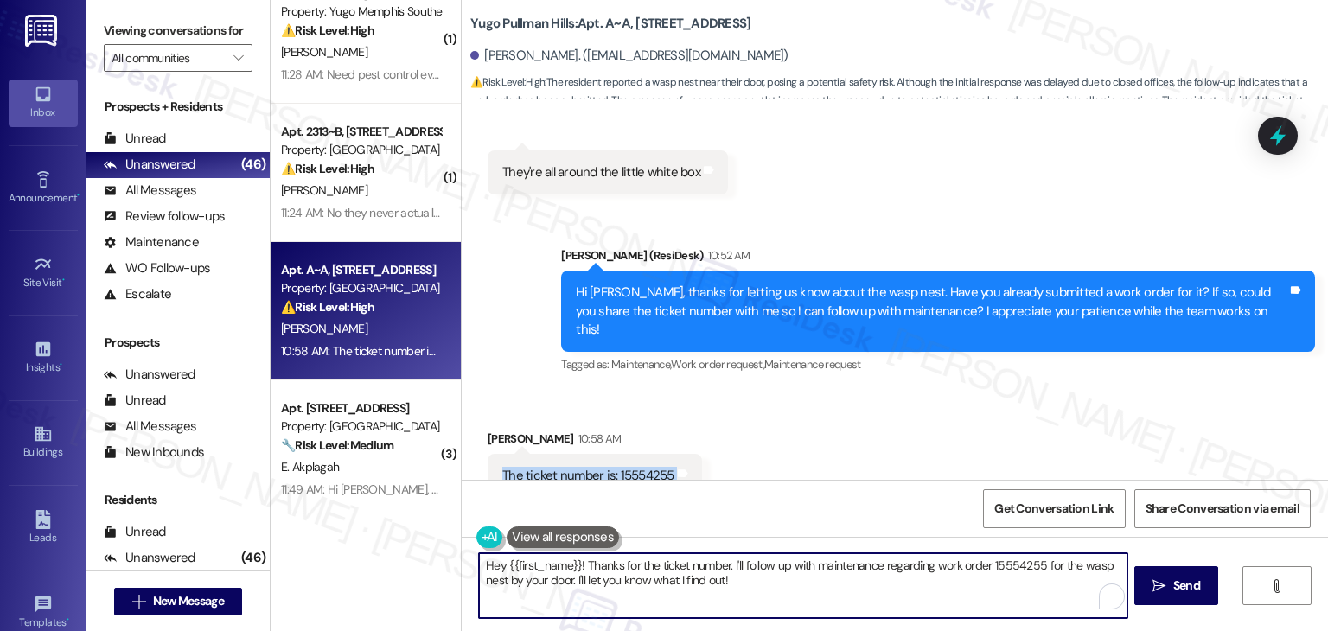
click at [794, 574] on textarea "Hey {{first_name}}! Thanks for the ticket number. I'll follow up with maintenan…" at bounding box center [803, 585] width 648 height 65
paste textarea "Thanks so much for sharing the ticket number, [PERSON_NAME]! I’ll follow up wit…"
type textarea "Thanks so much for sharing the ticket number, [PERSON_NAME]! I’ll follow up wit…"
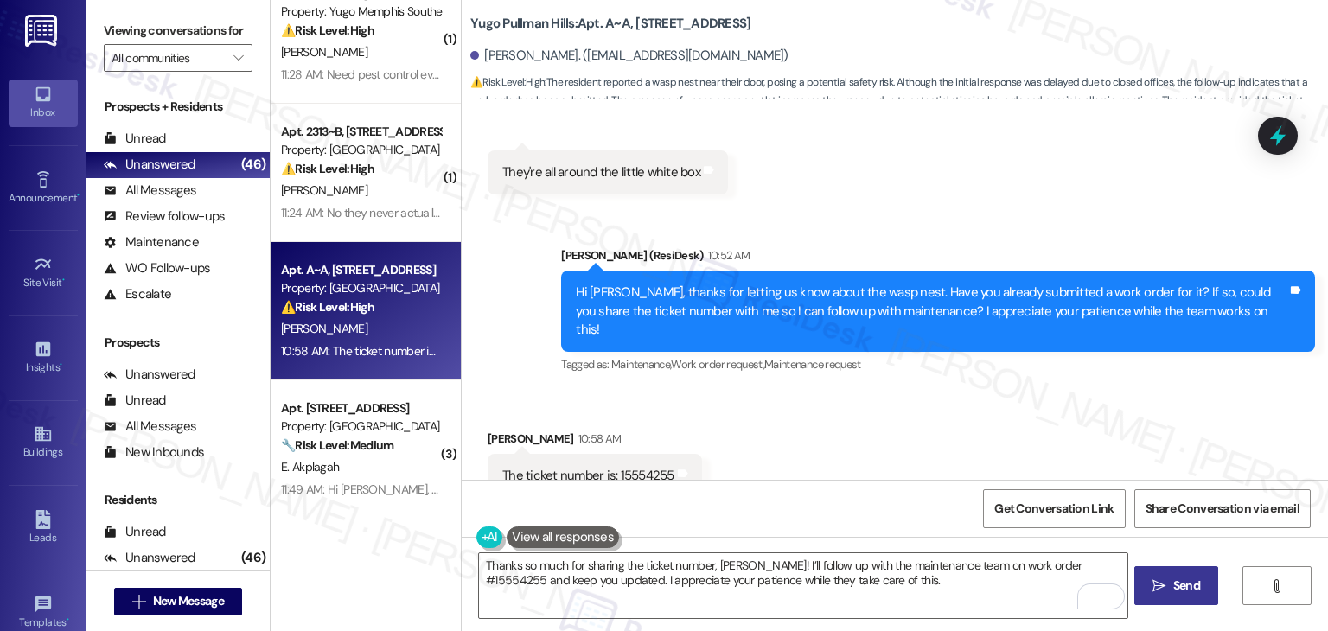
click at [1170, 590] on span "Send" at bounding box center [1187, 586] width 34 height 18
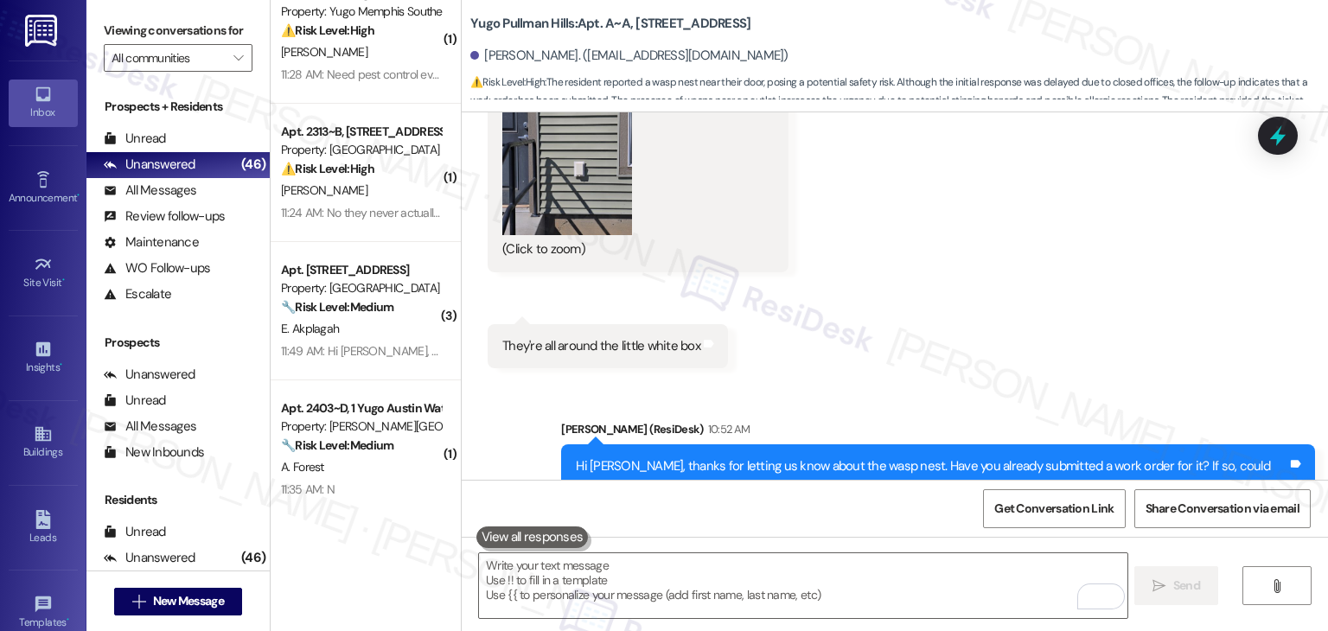
scroll to position [11218, 0]
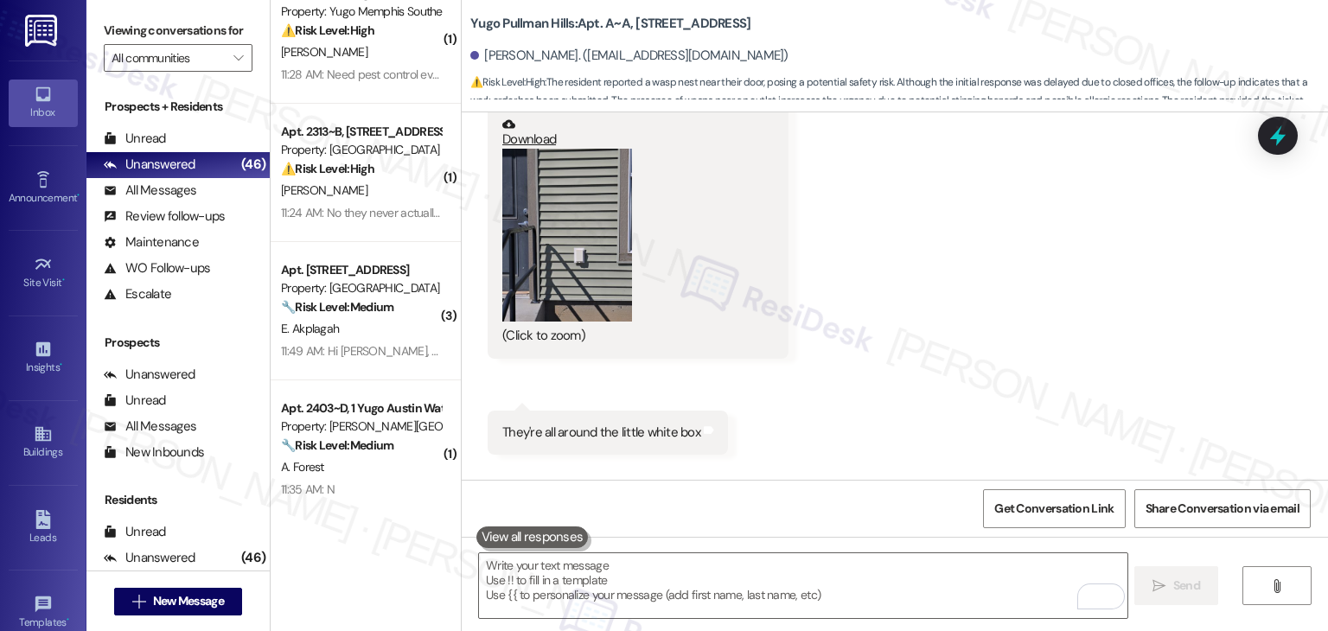
click at [534, 424] on div "They're all around the little white box" at bounding box center [601, 433] width 198 height 18
drag, startPoint x: 534, startPoint y: 395, endPoint x: 685, endPoint y: 393, distance: 150.4
click at [685, 424] on div "They're all around the little white box" at bounding box center [601, 433] width 198 height 18
copy div "all around the little white box"
click at [872, 295] on div "Received via SMS [PERSON_NAME] [DATE] at 5:05 PM JPG attachment ResiDesk recogn…" at bounding box center [895, 194] width 866 height 547
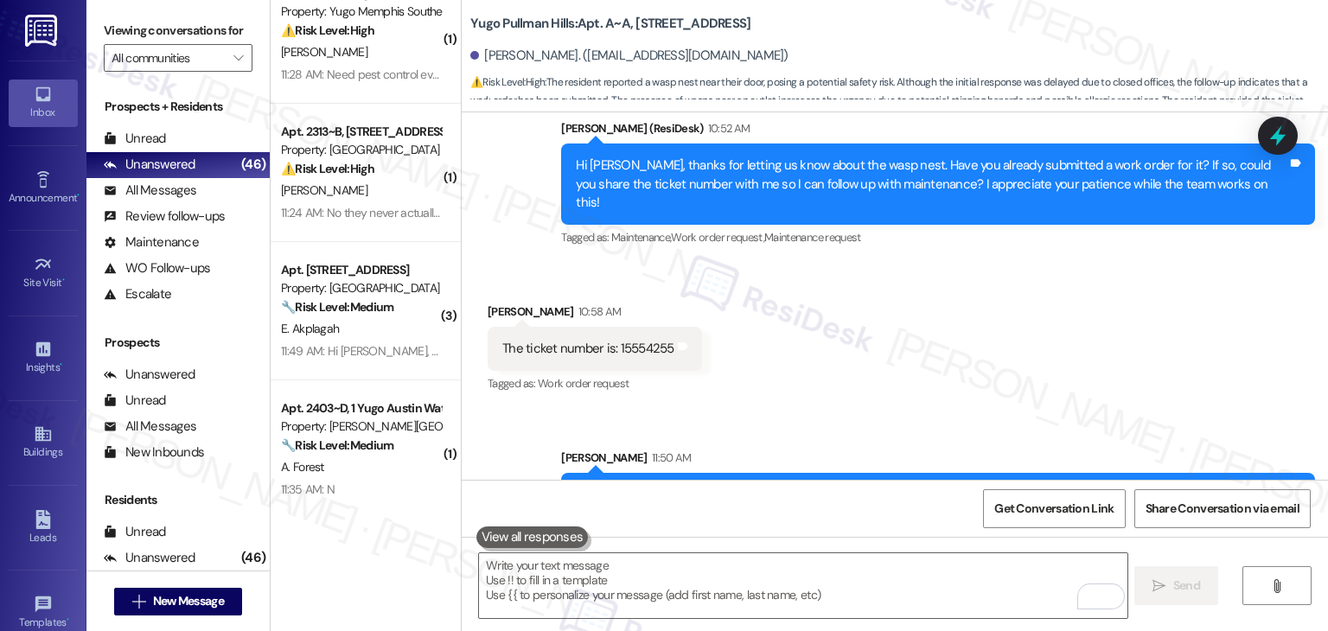
scroll to position [11618, 0]
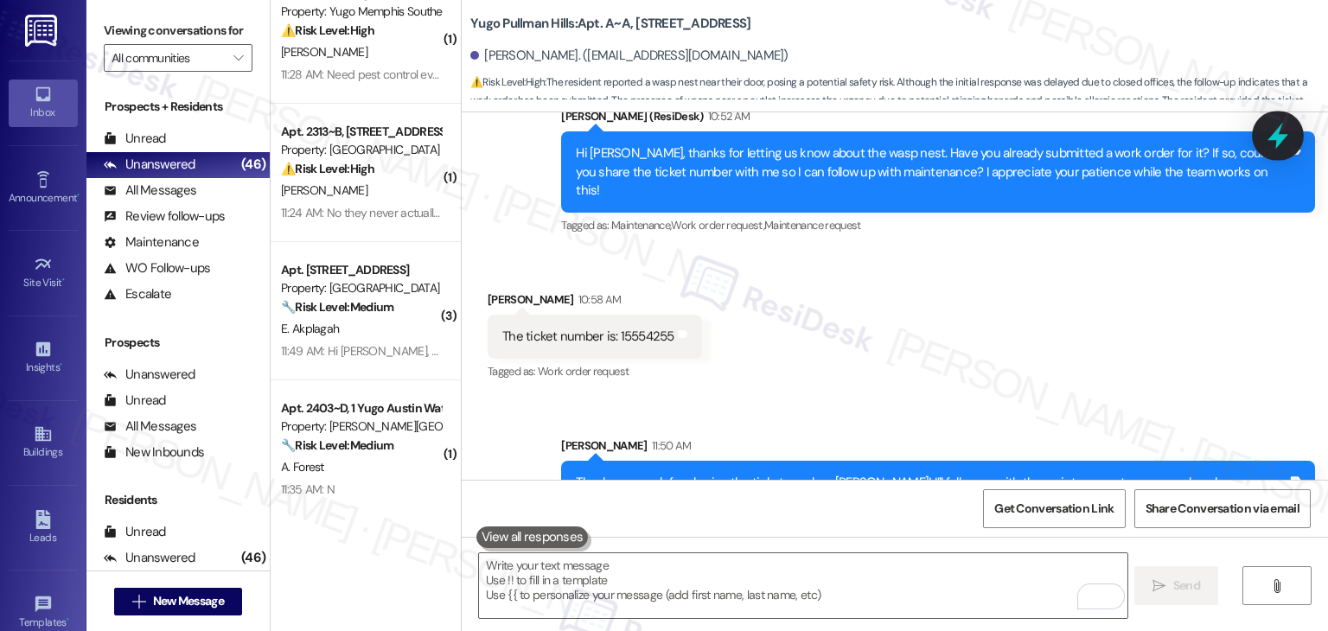
click at [1274, 142] on icon at bounding box center [1277, 135] width 29 height 29
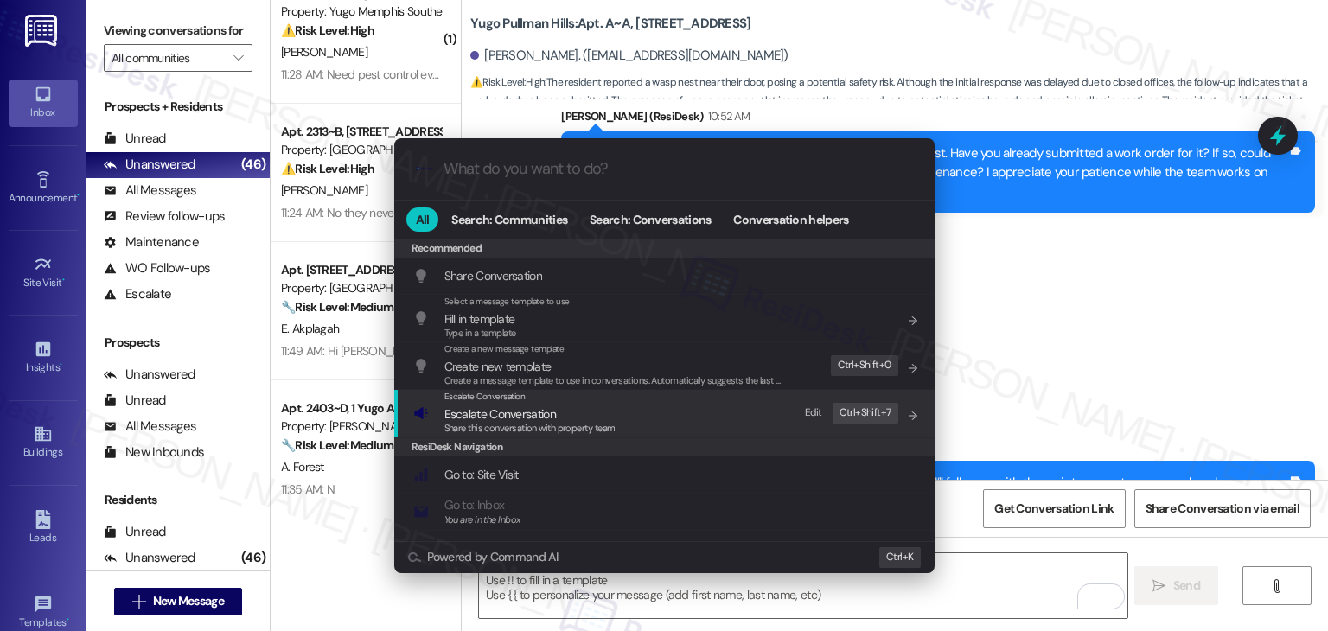
click at [544, 418] on span "Escalate Conversation" at bounding box center [500, 414] width 112 height 16
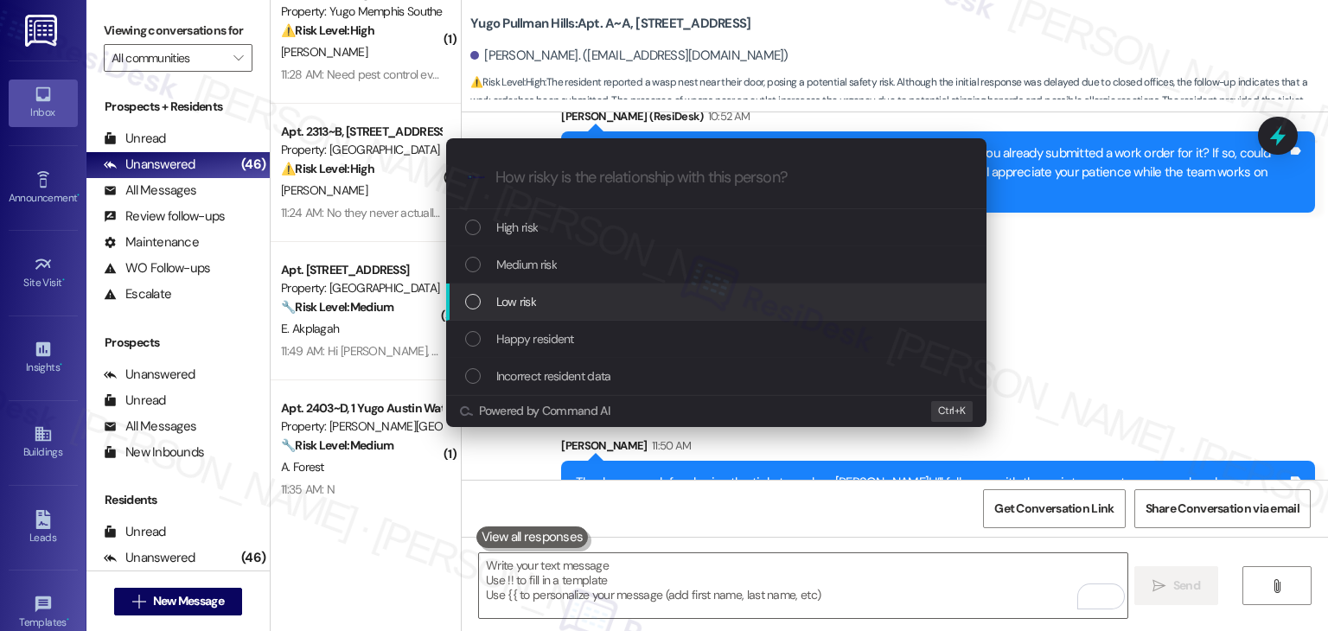
click at [477, 302] on div "List of options" at bounding box center [473, 302] width 16 height 16
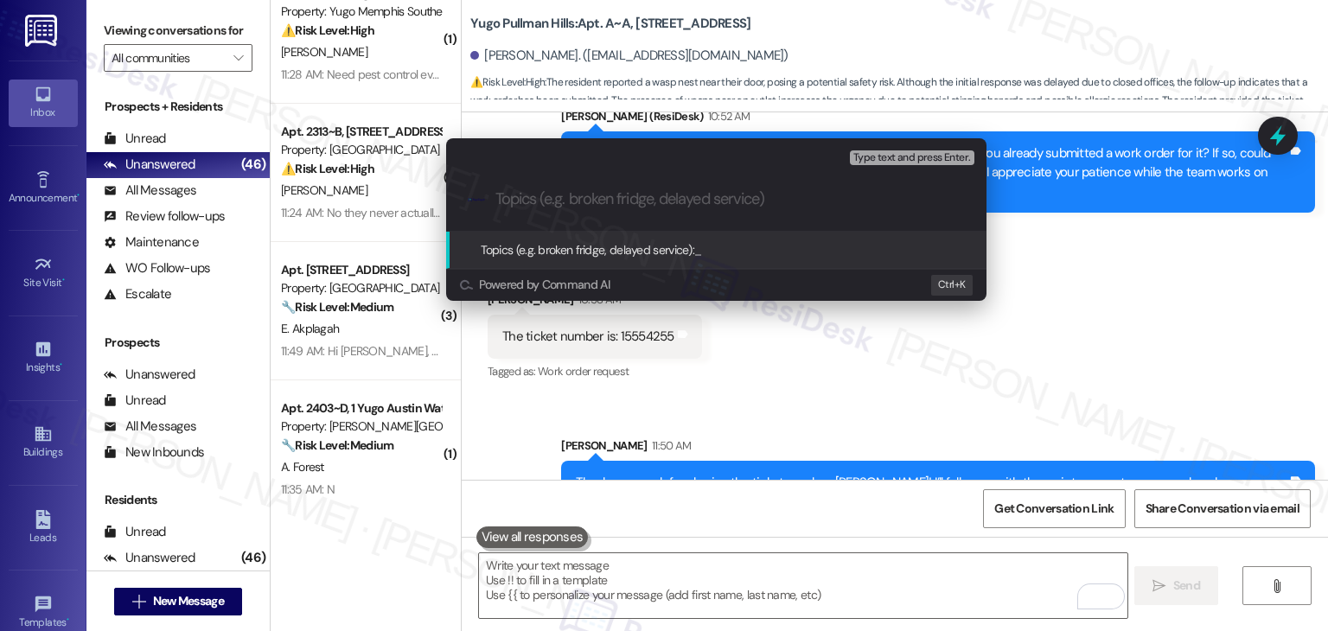
paste input "Wasp Nest Near White Box – Work Order #15554255"
type input "Wasp Nest Near White Box – Work Order #15554255"
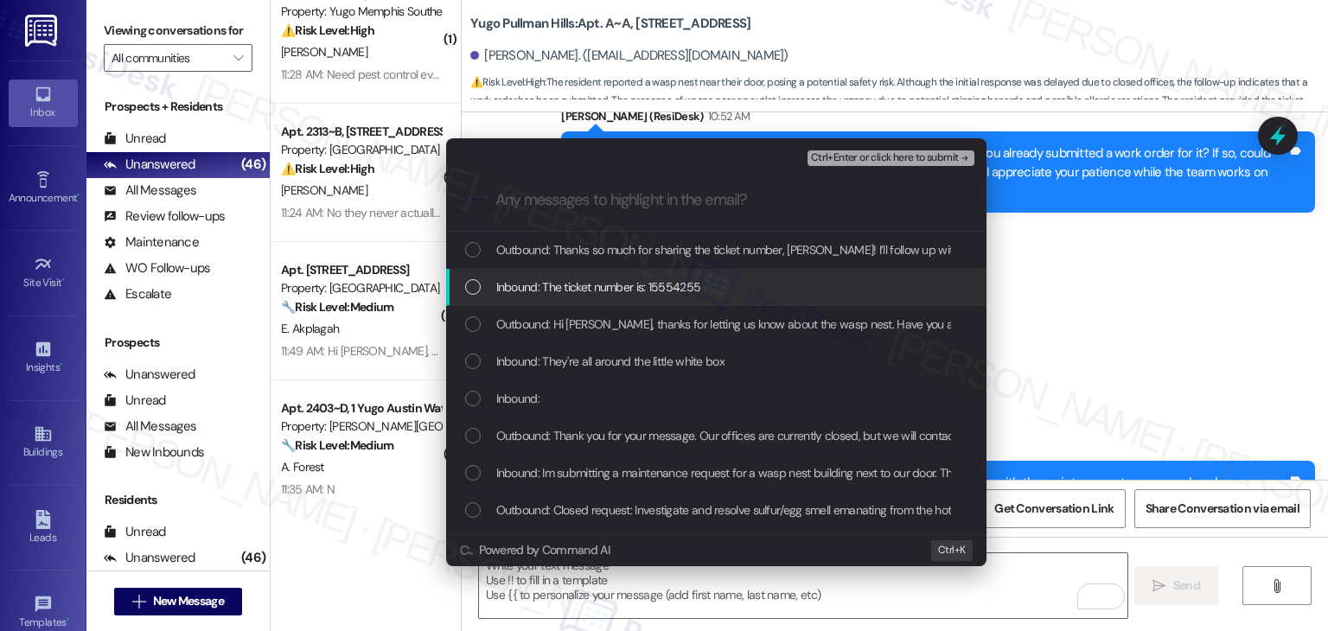
click at [470, 290] on div "List of options" at bounding box center [473, 287] width 16 height 16
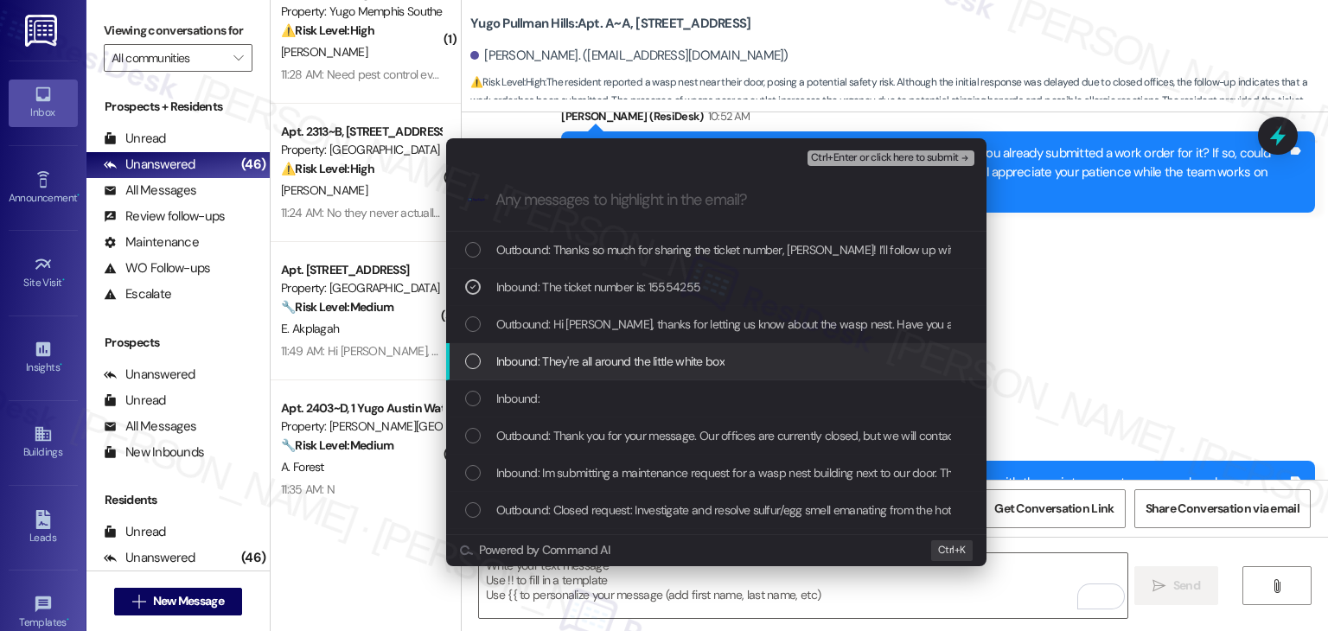
click at [474, 365] on div "List of options" at bounding box center [473, 362] width 16 height 16
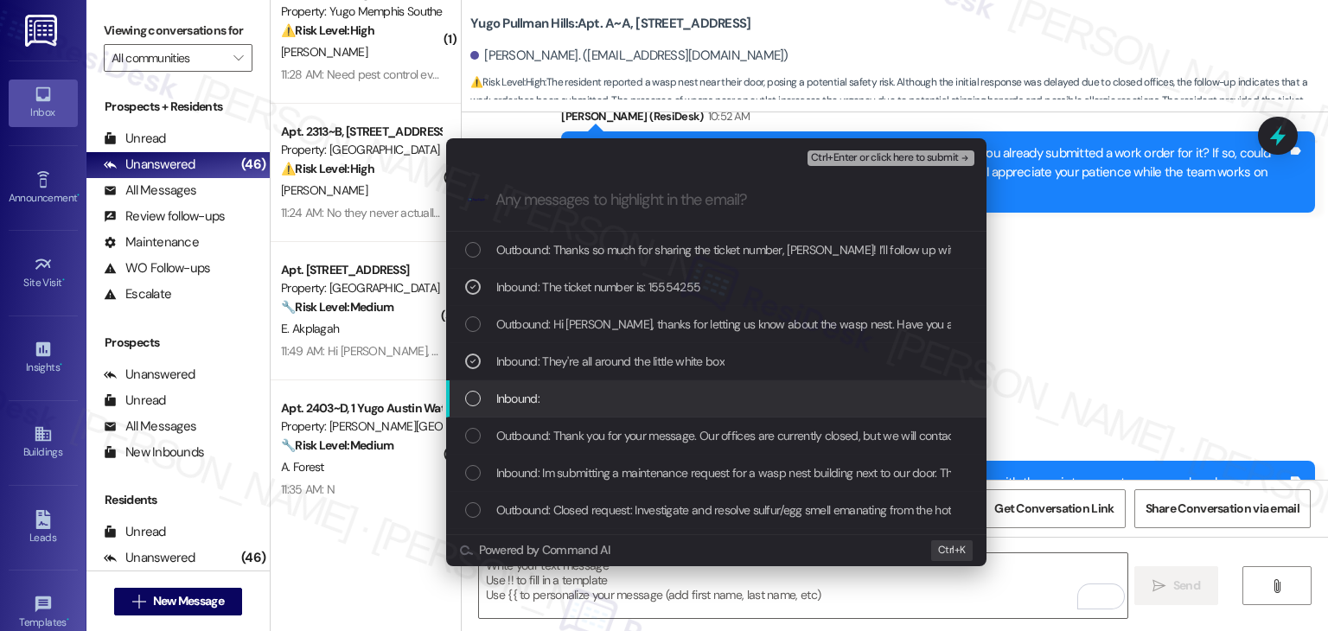
click at [469, 399] on div "List of options" at bounding box center [473, 399] width 16 height 16
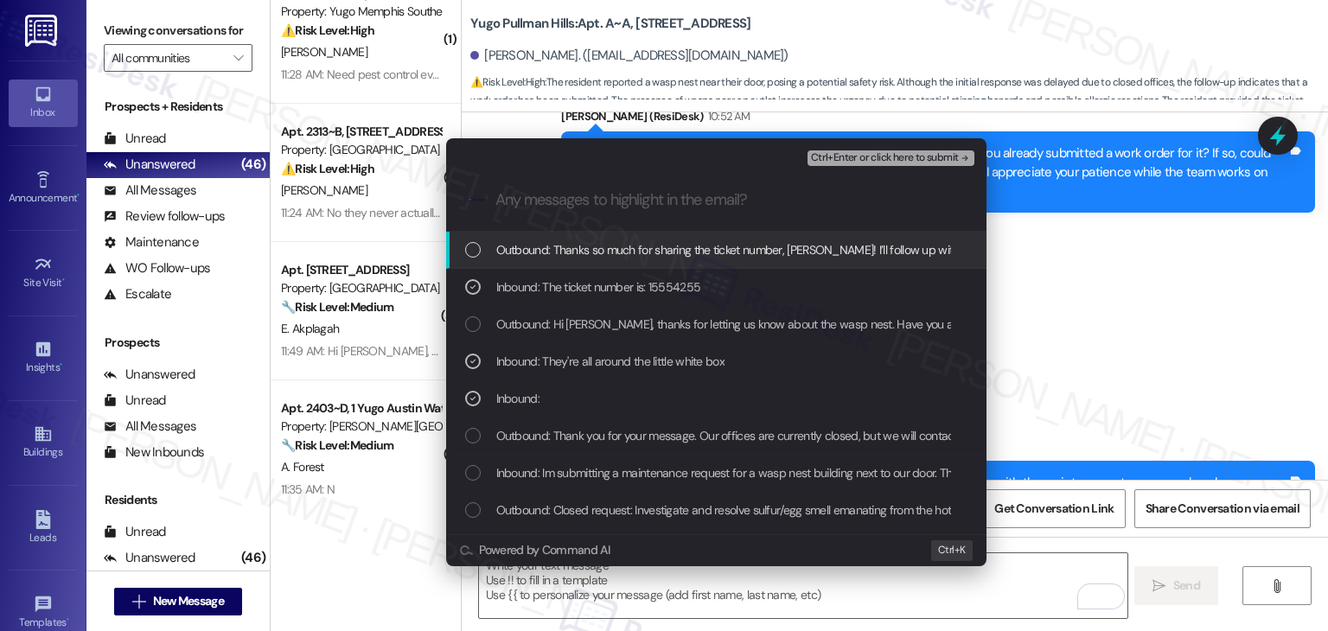
click at [886, 162] on span "Ctrl+Enter or click here to submit" at bounding box center [885, 158] width 148 height 12
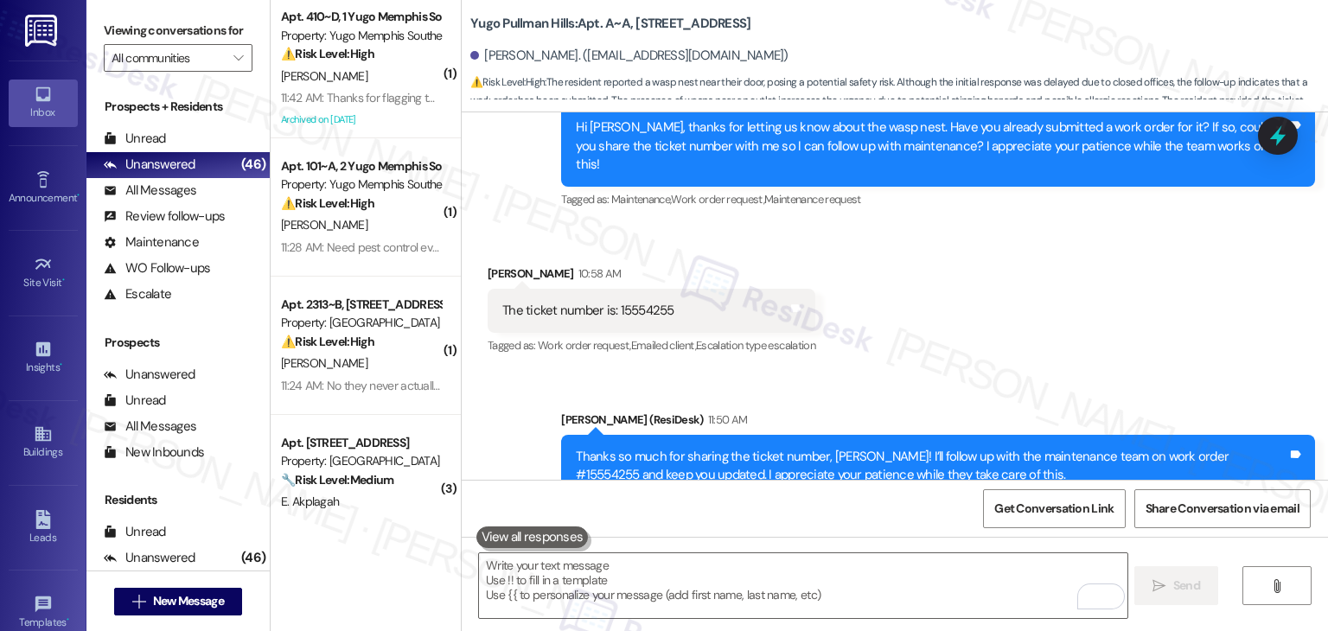
scroll to position [0, 0]
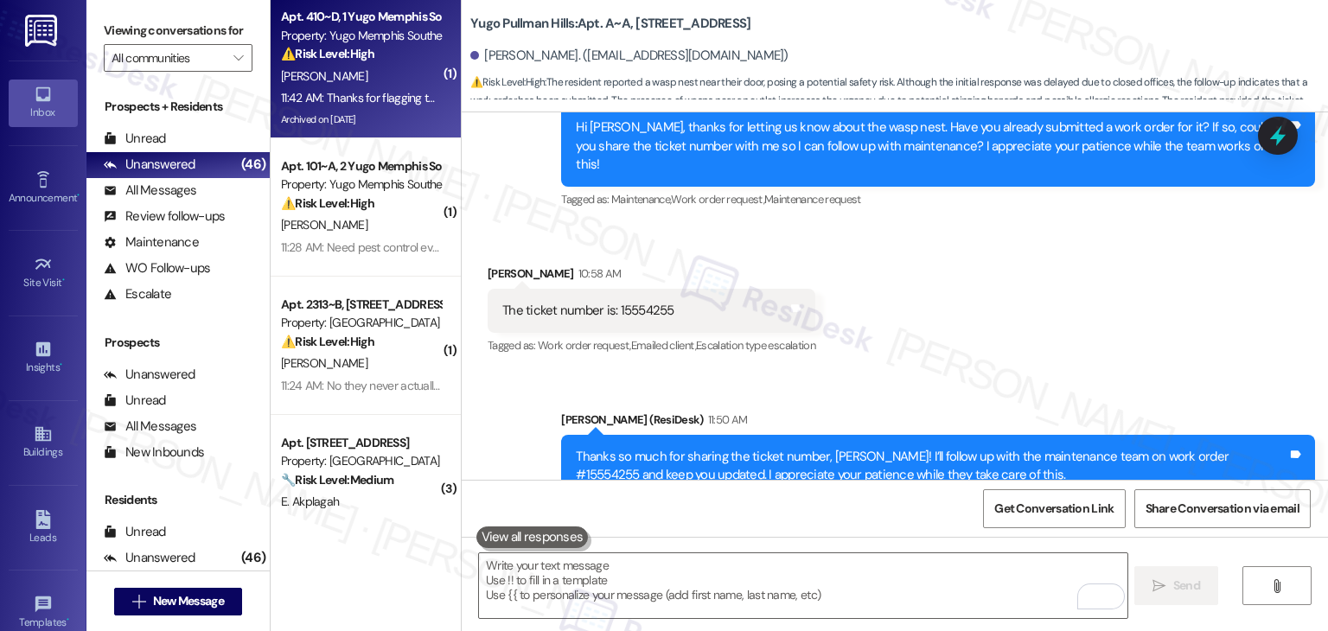
click at [359, 80] on div "[PERSON_NAME]" at bounding box center [360, 77] width 163 height 22
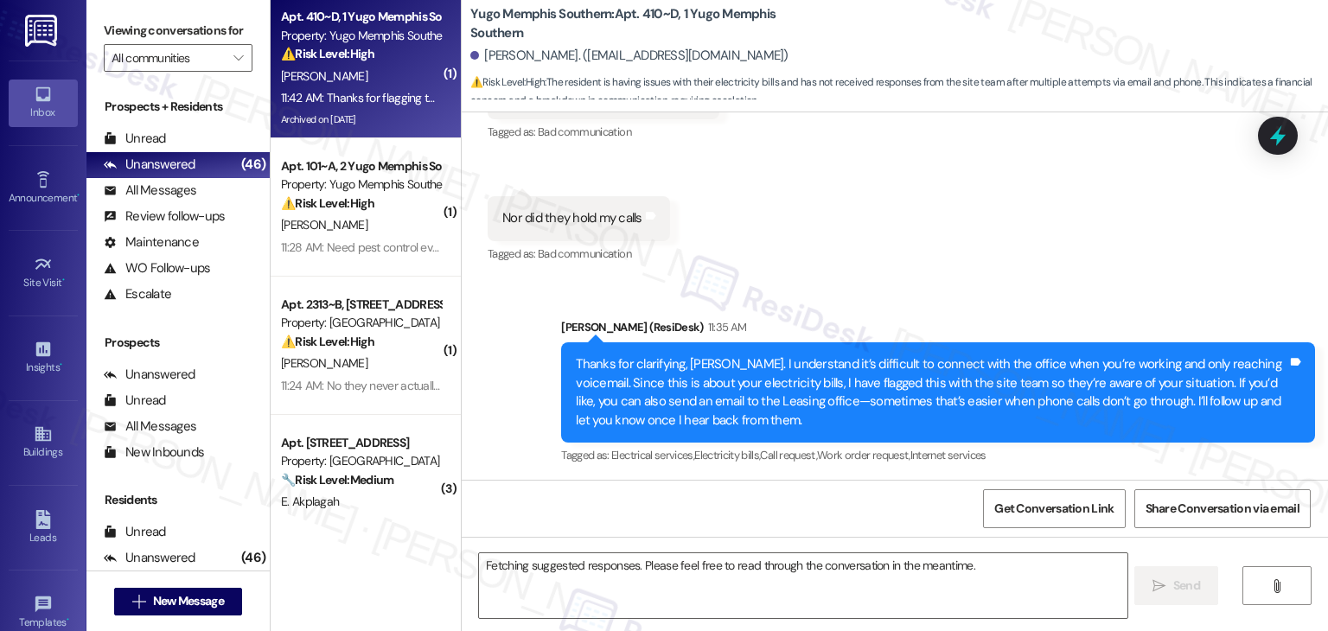
scroll to position [26842, 0]
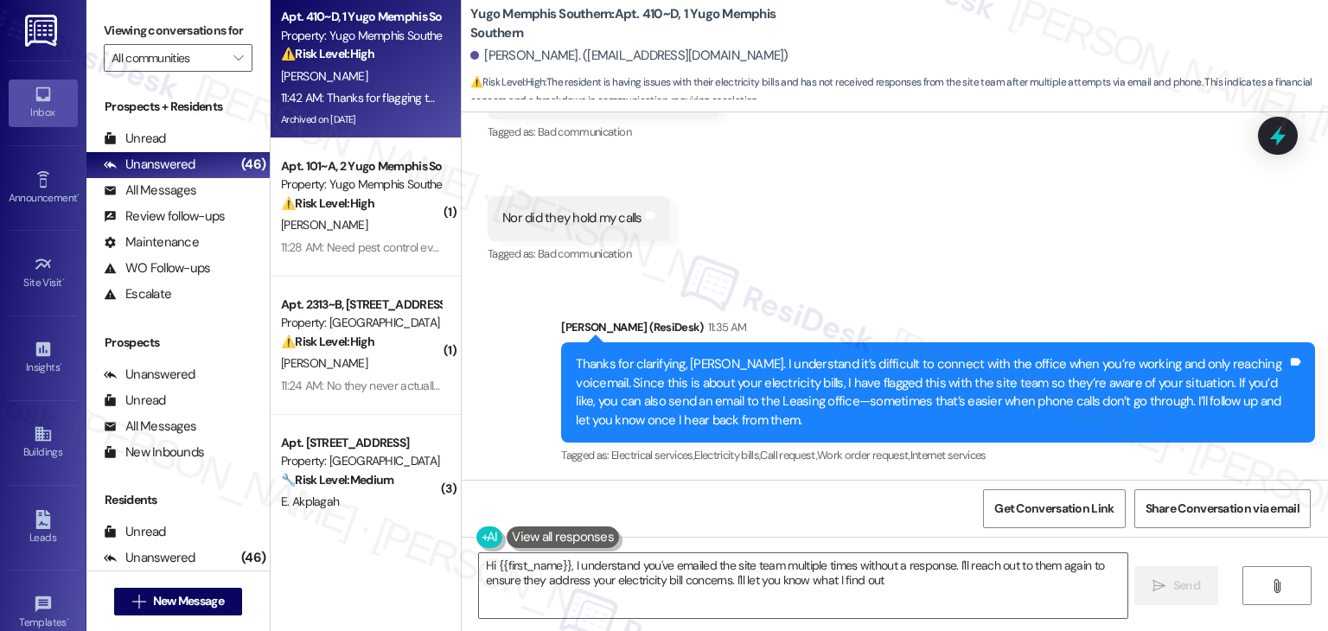
type textarea "Hi {{first_name}}, I understand you've emailed the site team multiple times wit…"
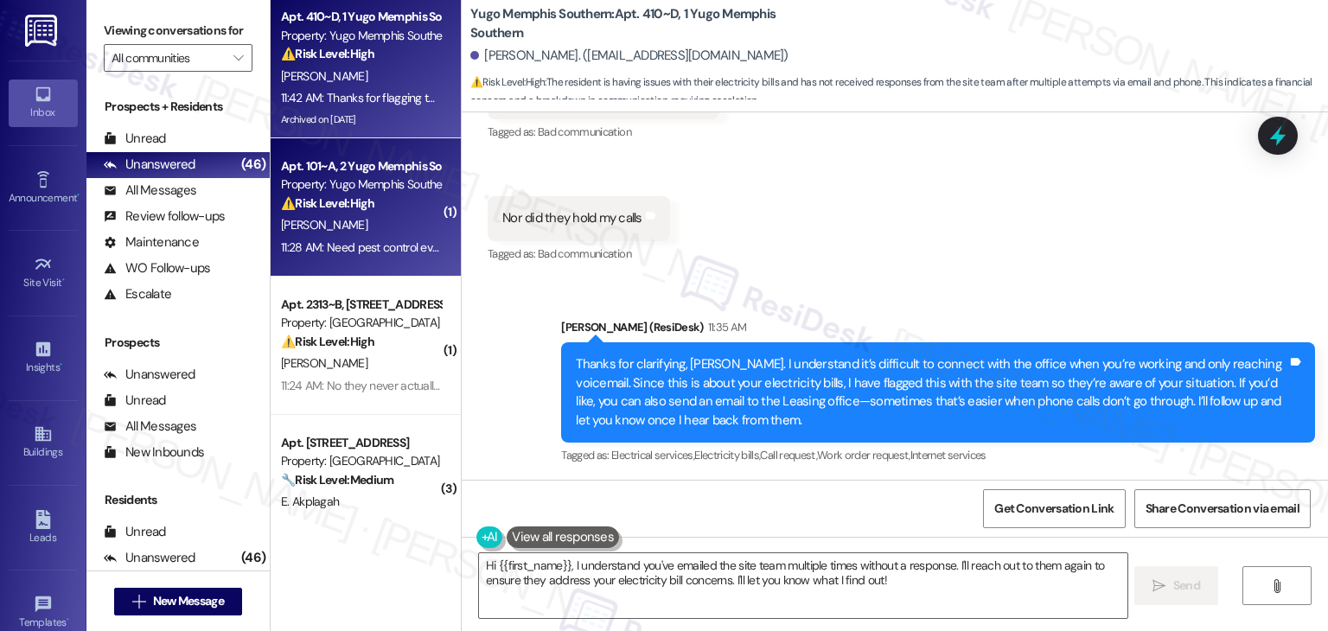
click at [377, 261] on div "Apt. 101~A, 2 Yugo Memphis Southern Property: Yugo Memphis Southern ⚠️ Risk Lev…" at bounding box center [366, 207] width 190 height 138
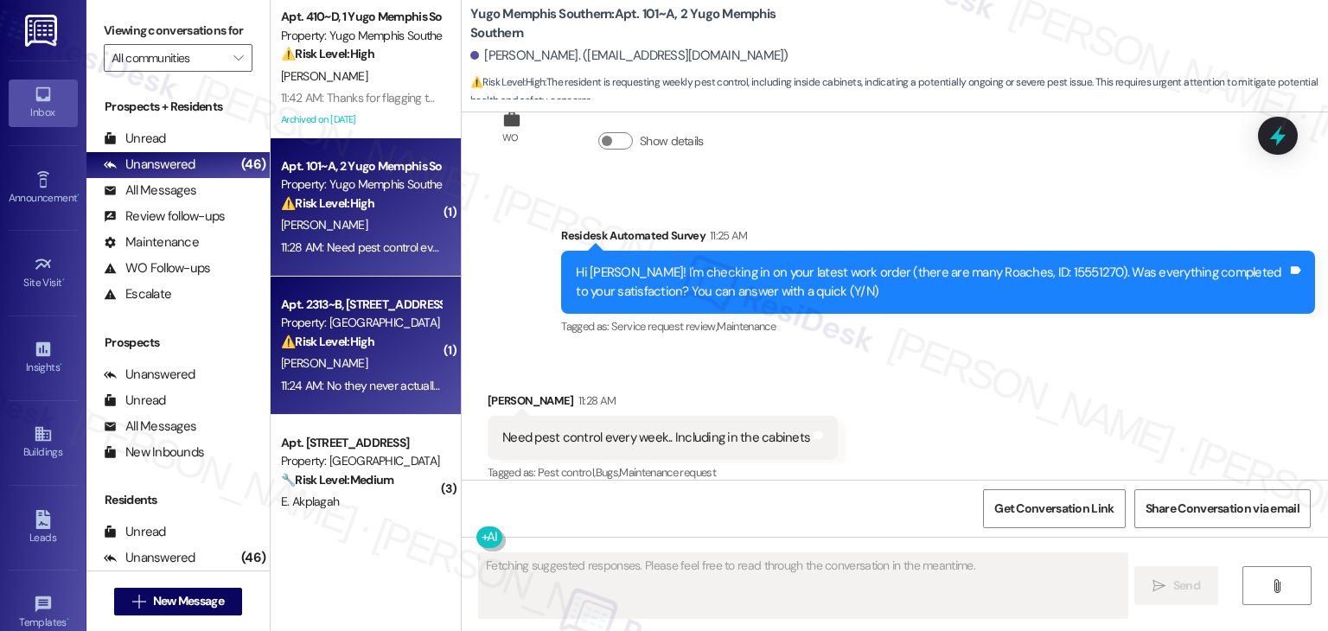
scroll to position [1882, 0]
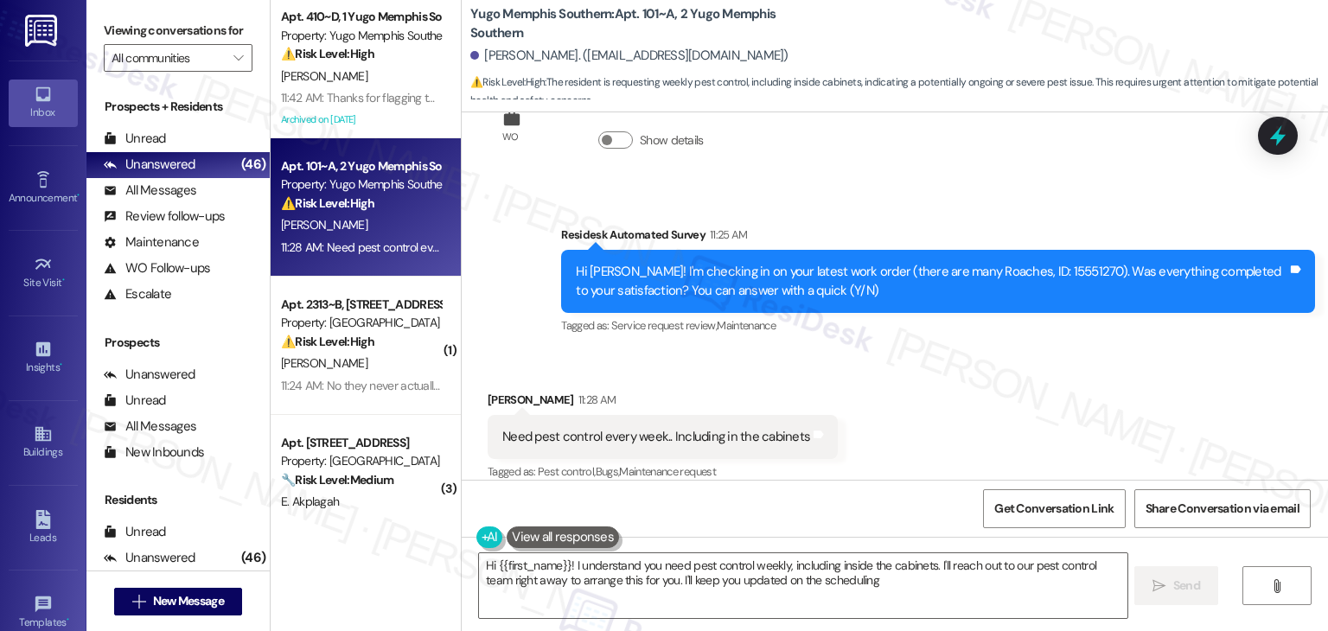
type textarea "Hi {{first_name}}! I understand you need pest control weekly, including inside …"
click at [903, 372] on div "Received via SMS [PERSON_NAME] 11:28 AM Need pest control every week.. Includin…" at bounding box center [895, 425] width 866 height 146
click at [938, 381] on div "Received via SMS [PERSON_NAME] 11:28 AM Need pest control every week.. Includin…" at bounding box center [895, 425] width 866 height 146
click at [918, 411] on div "Received via SMS [PERSON_NAME] 11:28 AM Need pest control every week.. Includin…" at bounding box center [895, 425] width 866 height 146
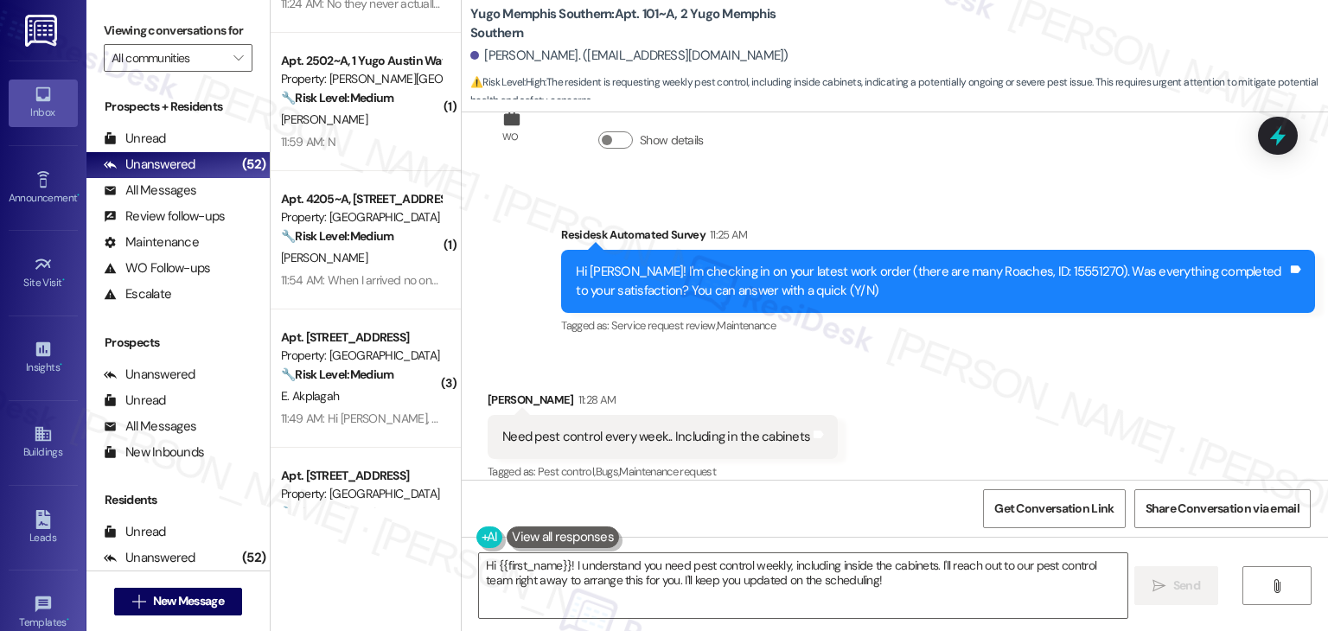
scroll to position [432, 0]
